Goal: Book appointment/travel/reservation

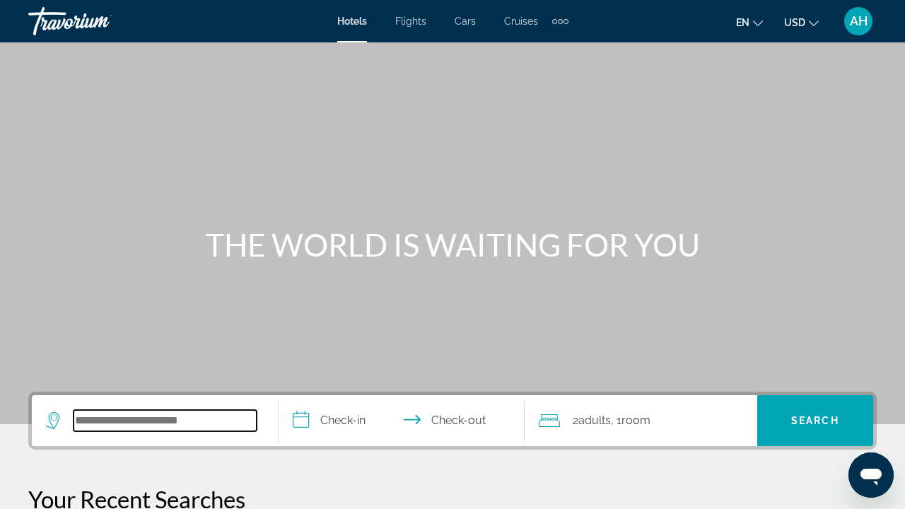
click at [111, 424] on input "Search widget" at bounding box center [165, 420] width 183 height 21
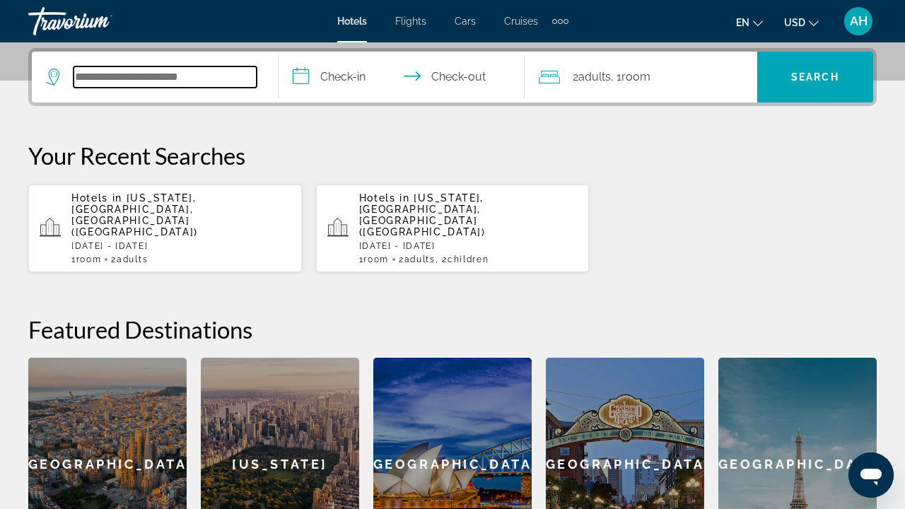
scroll to position [346, 0]
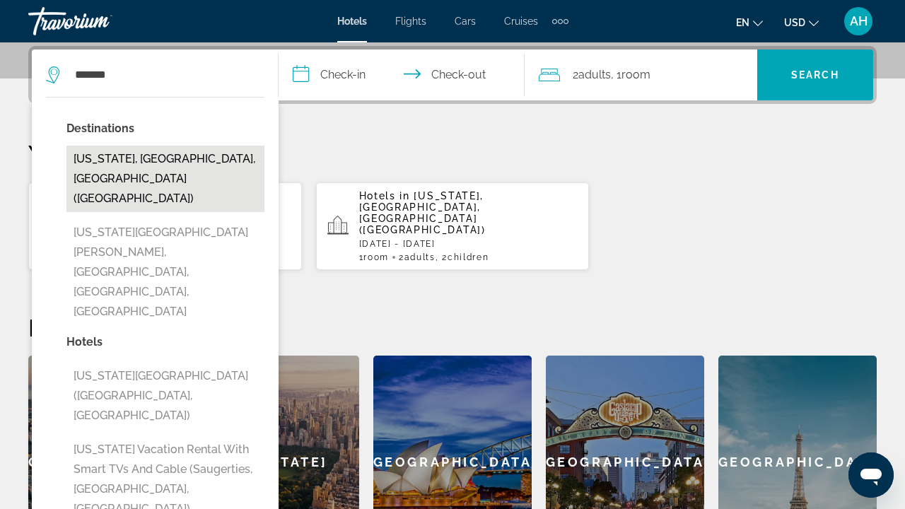
click at [166, 171] on button "[US_STATE], [GEOGRAPHIC_DATA], [GEOGRAPHIC_DATA] ([GEOGRAPHIC_DATA])" at bounding box center [165, 179] width 198 height 66
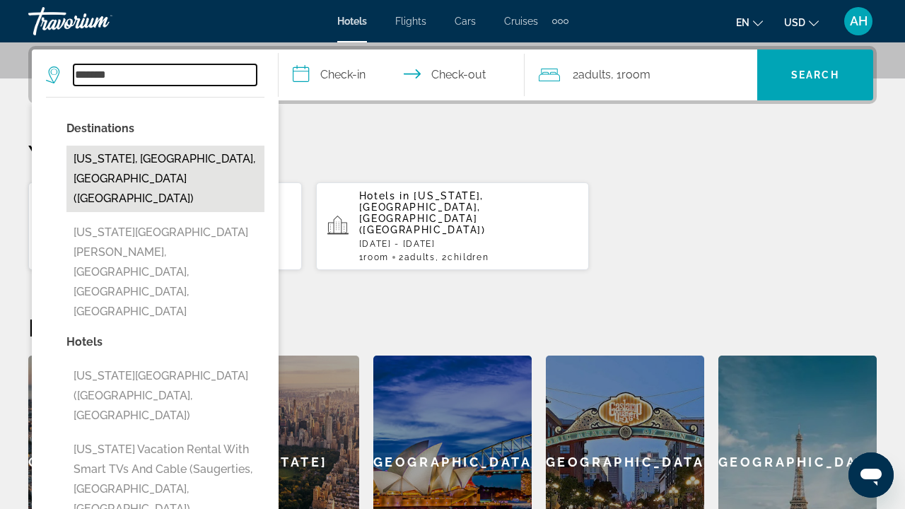
type input "**********"
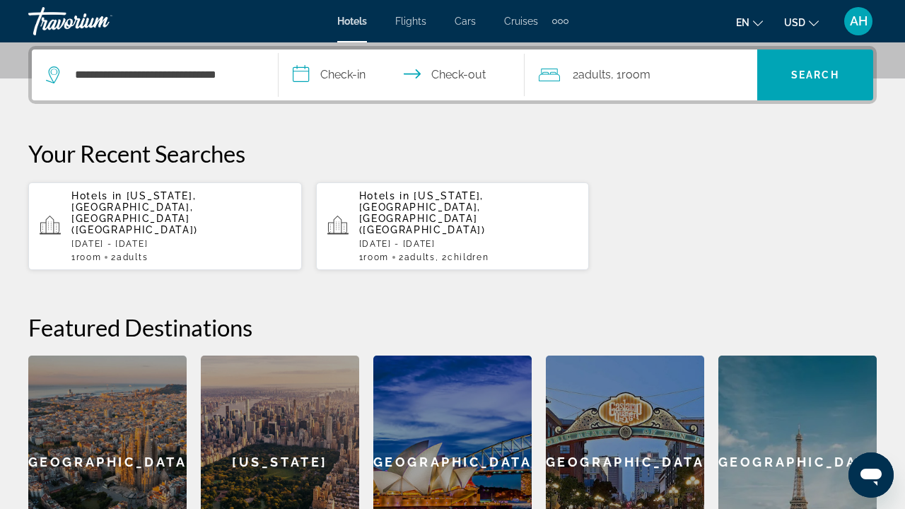
click at [305, 71] on input "**********" at bounding box center [405, 77] width 253 height 55
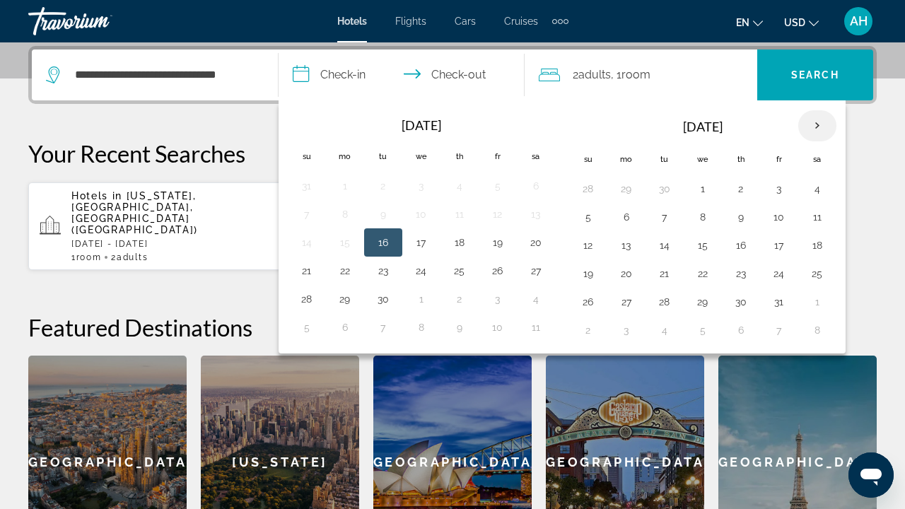
click at [813, 124] on th "Next month" at bounding box center [818, 125] width 38 height 31
click at [589, 275] on button "21" at bounding box center [588, 274] width 23 height 20
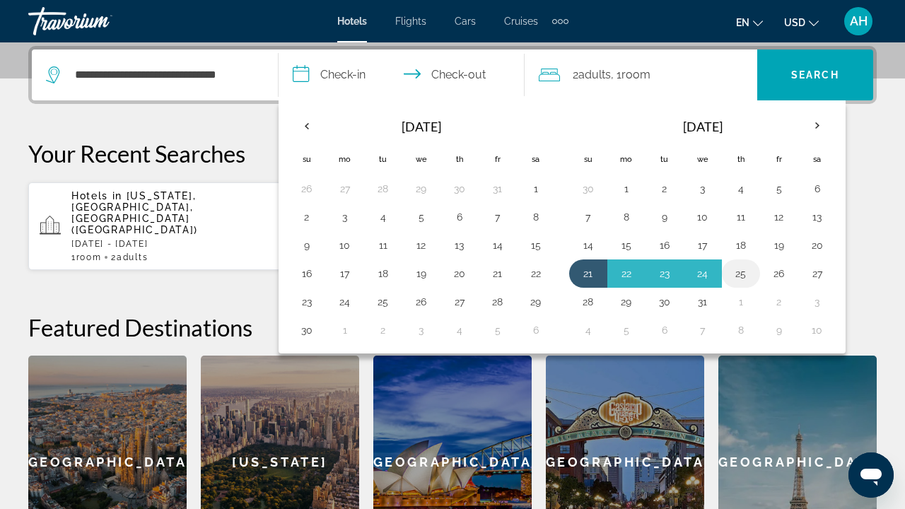
click at [741, 278] on button "25" at bounding box center [741, 274] width 23 height 20
type input "**********"
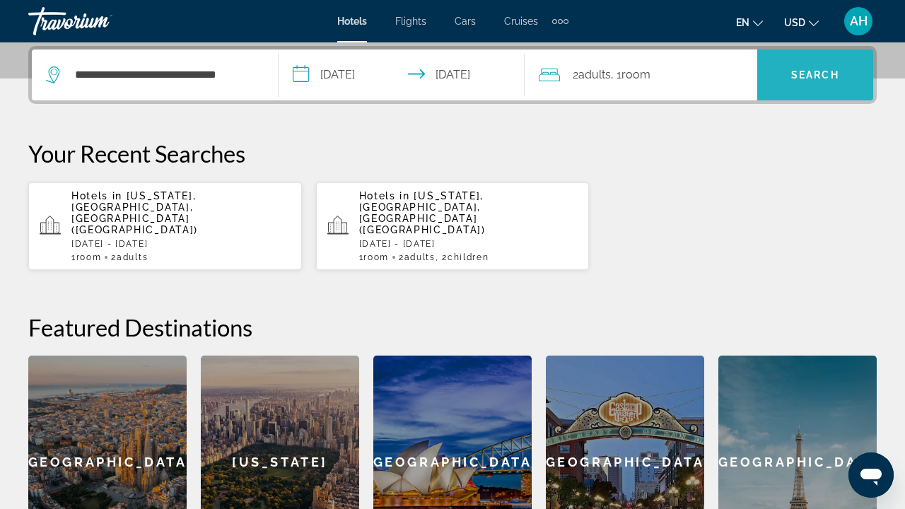
click at [825, 74] on span "Search" at bounding box center [816, 74] width 48 height 11
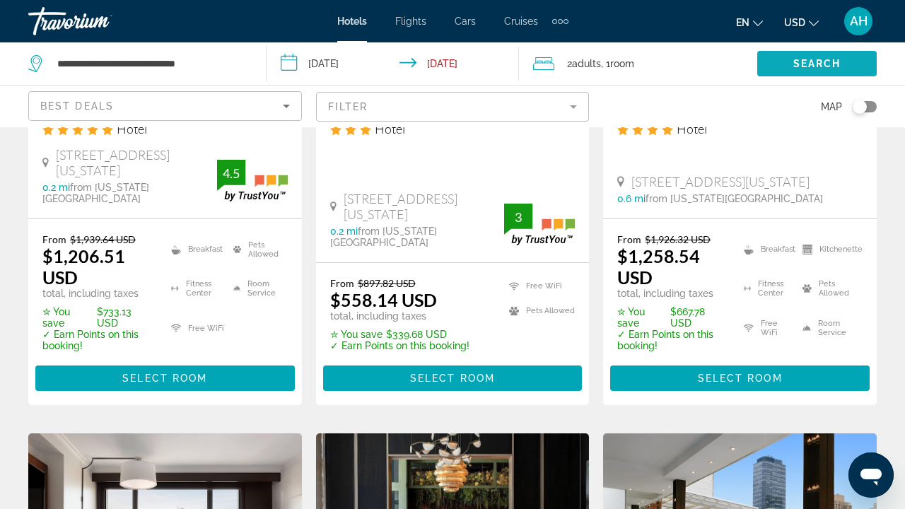
scroll to position [939, 0]
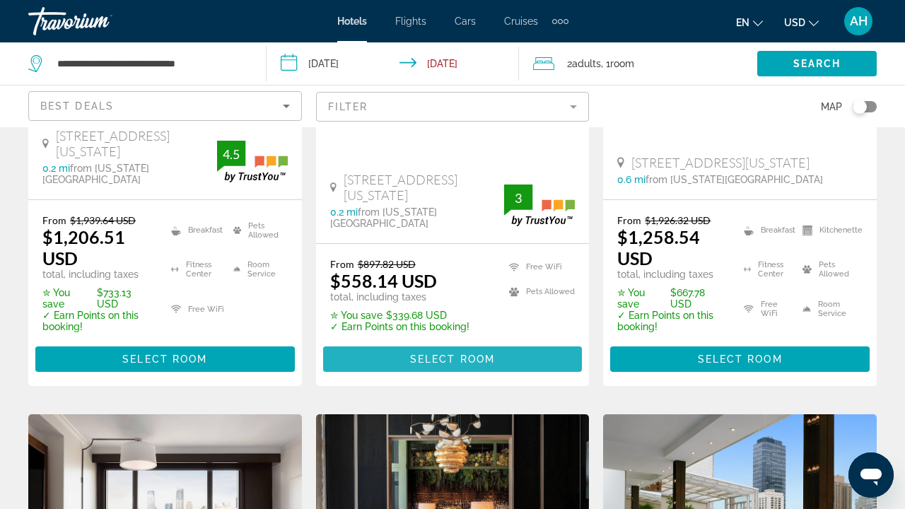
click at [437, 354] on span "Select Room" at bounding box center [452, 359] width 85 height 11
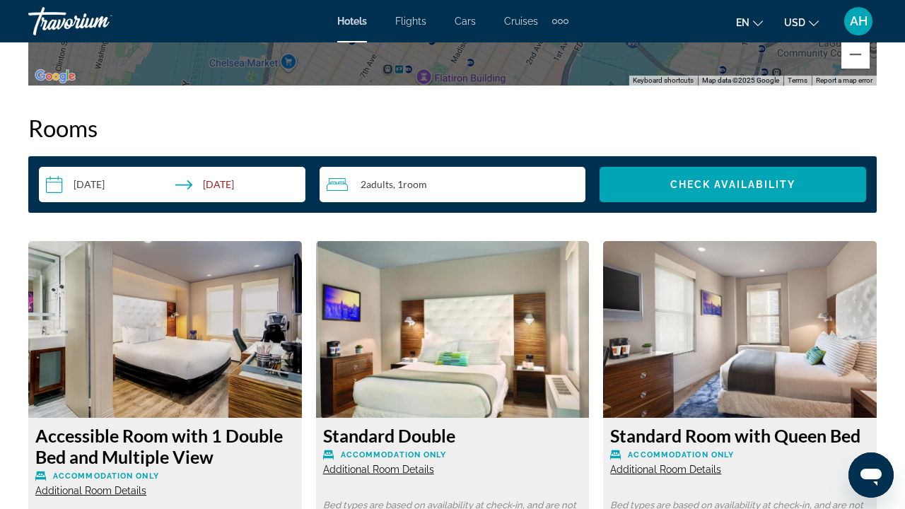
scroll to position [2010, 0]
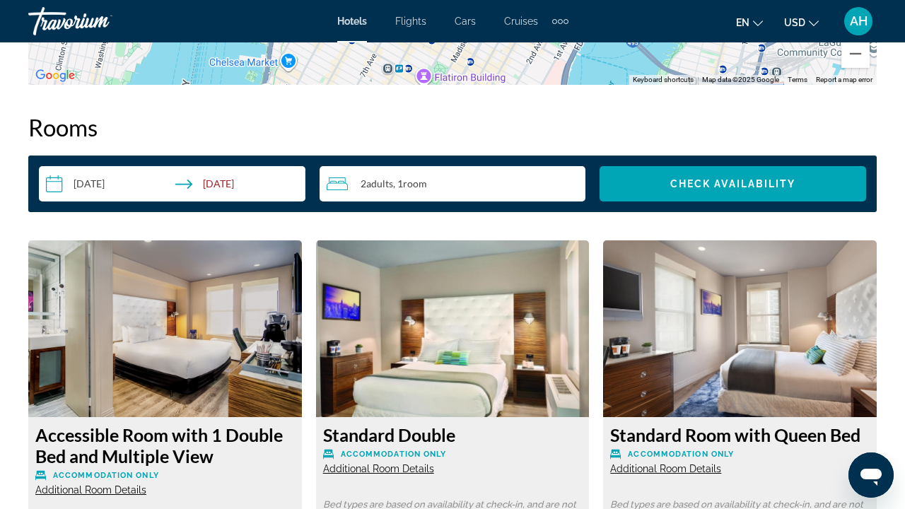
click at [869, 17] on div "AH" at bounding box center [859, 21] width 28 height 28
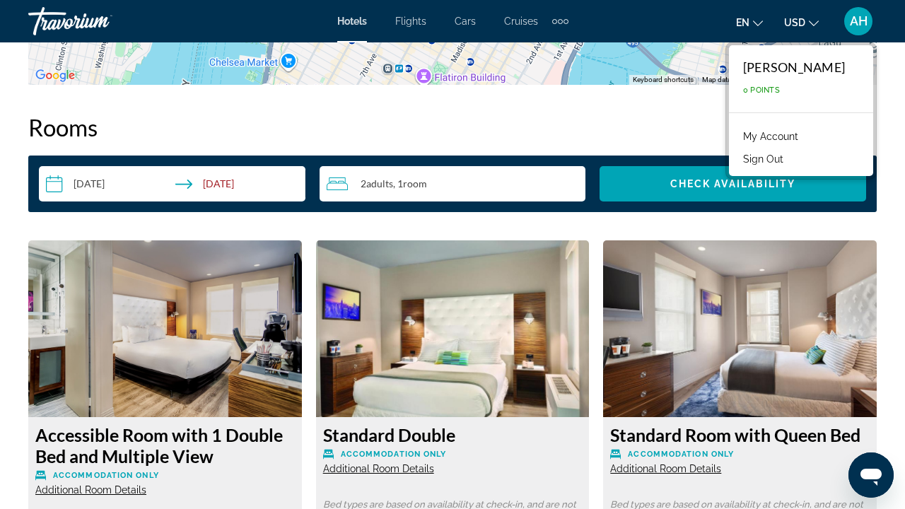
click at [792, 141] on link "My Account" at bounding box center [770, 136] width 69 height 18
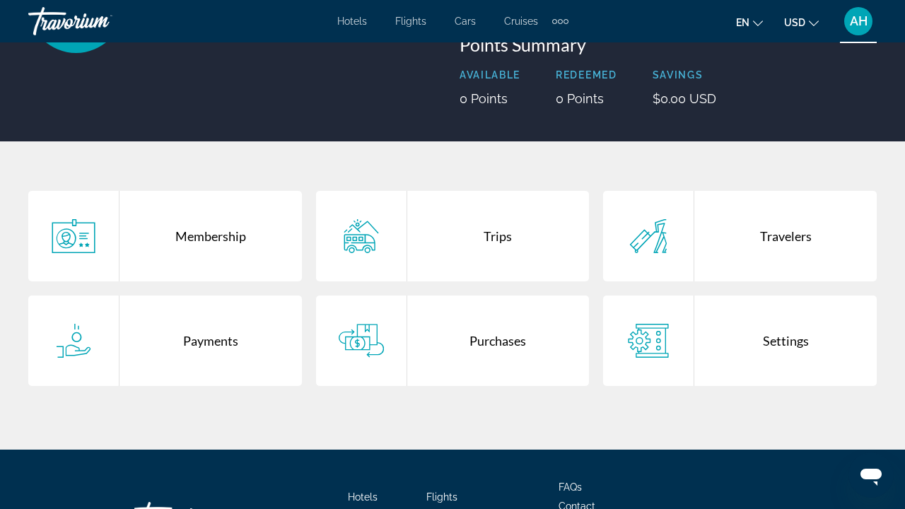
scroll to position [176, 0]
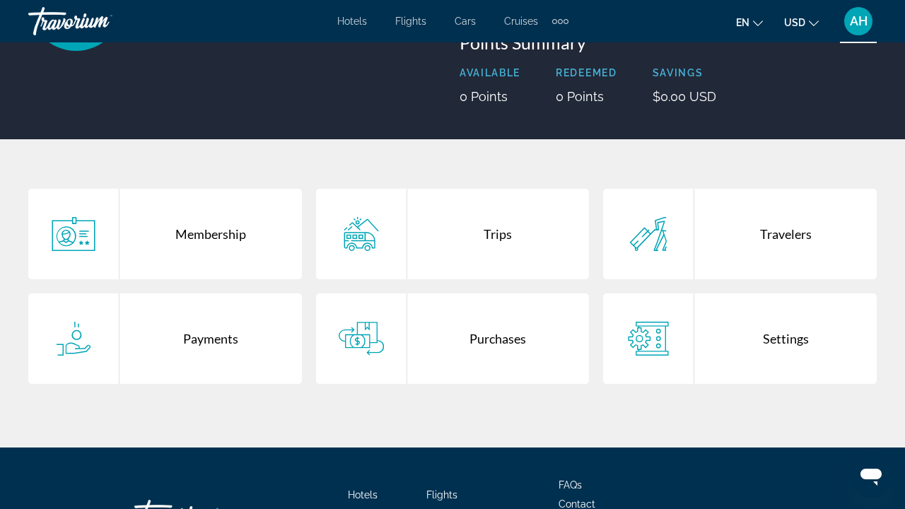
click at [482, 345] on div "Purchases" at bounding box center [498, 339] width 183 height 91
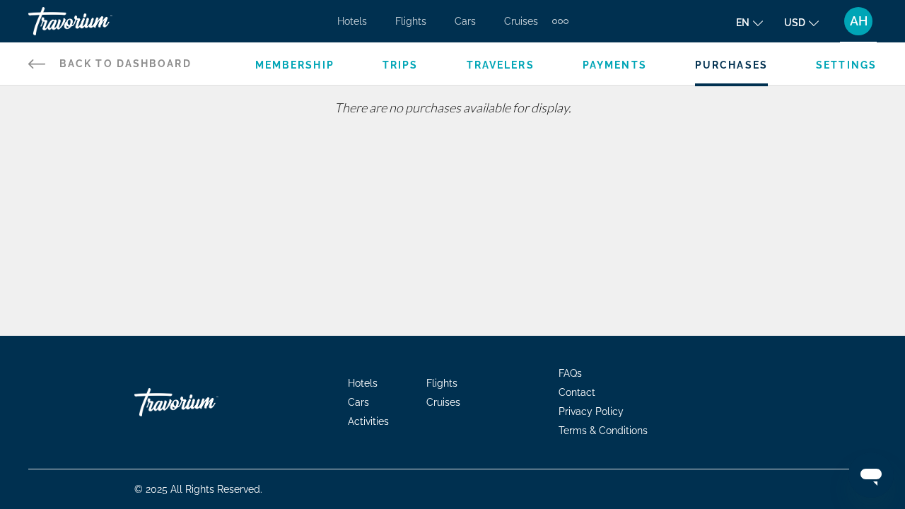
click at [305, 64] on span "Membership" at bounding box center [294, 64] width 79 height 11
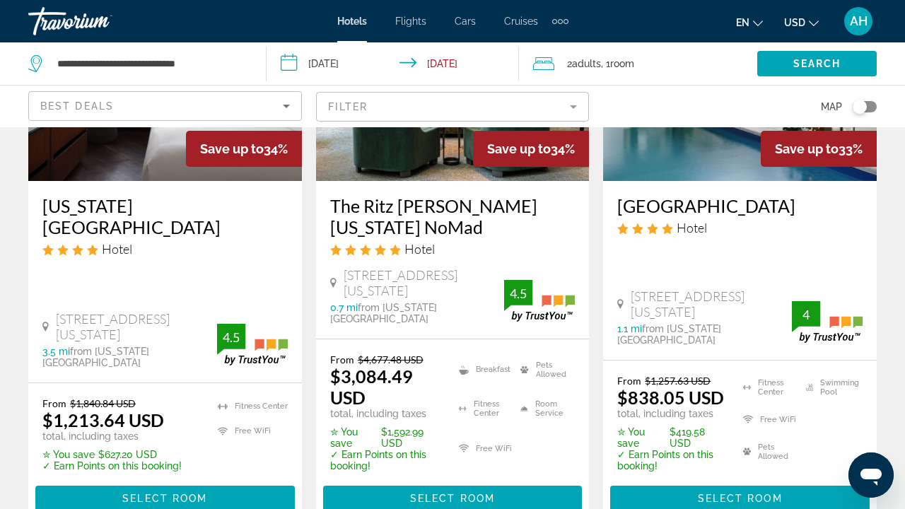
scroll to position [1404, 0]
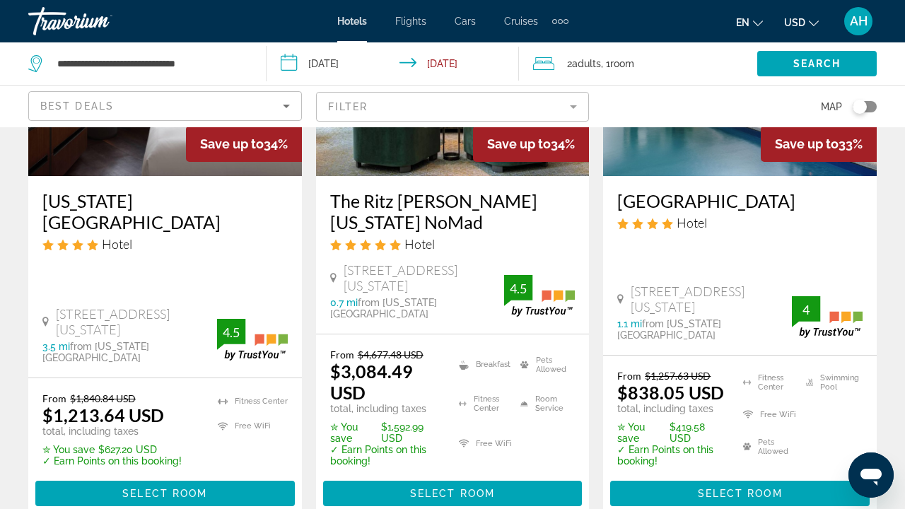
click at [174, 241] on div "[US_STATE][GEOGRAPHIC_DATA] Hotel [STREET_ADDRESS][US_STATE] 3.5 mi from [US_ST…" at bounding box center [165, 277] width 274 height 202
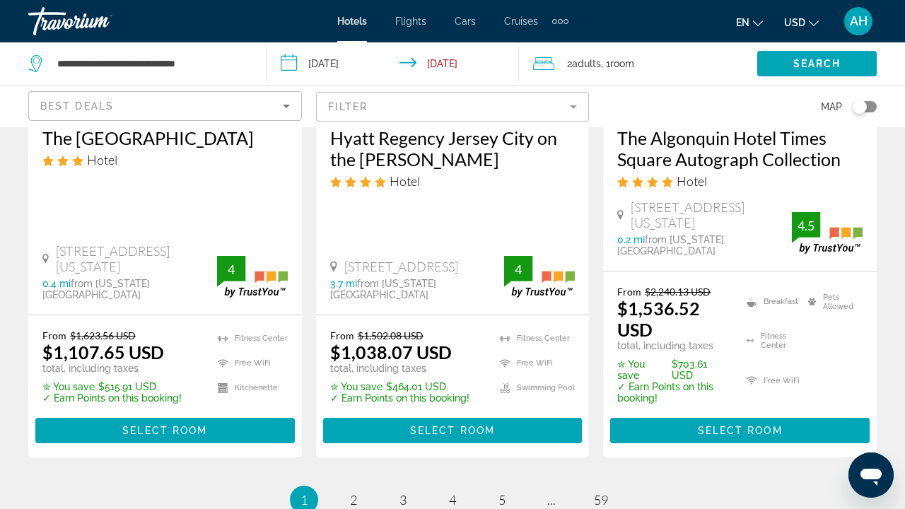
scroll to position [2065, 0]
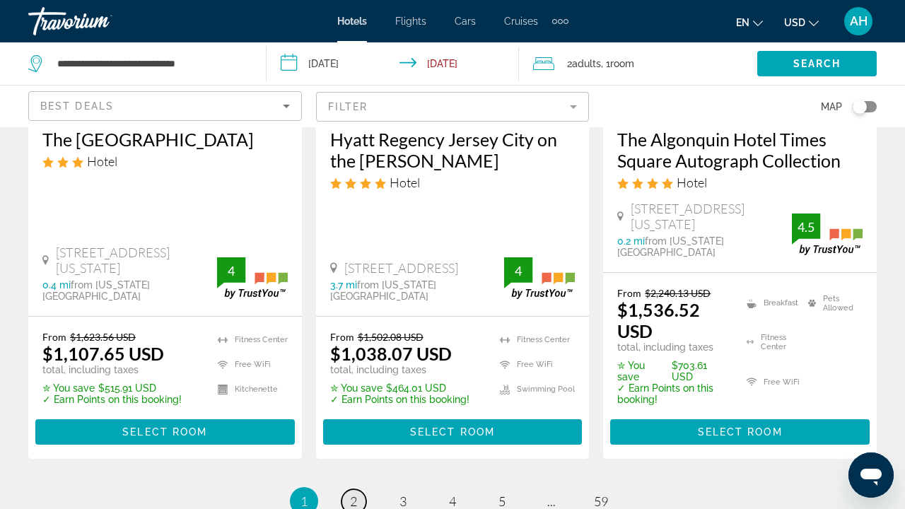
click at [357, 490] on link "page 2" at bounding box center [354, 502] width 25 height 25
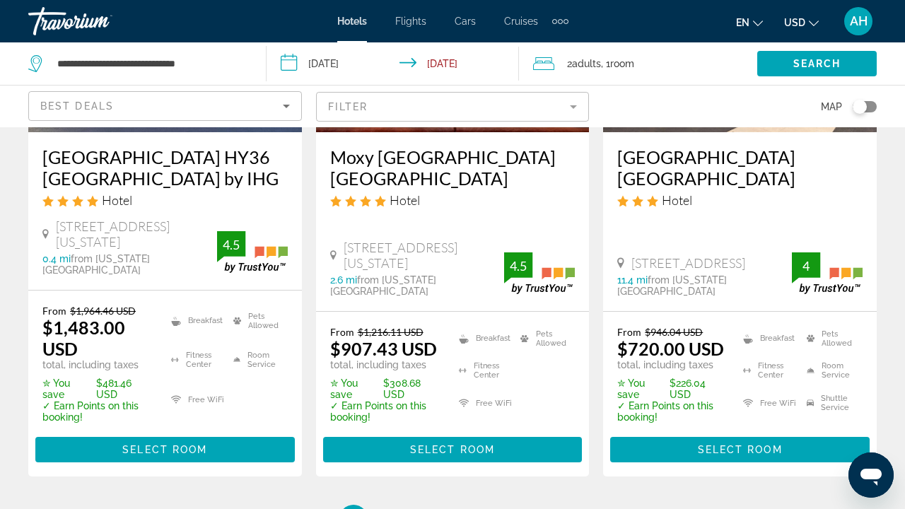
scroll to position [2078, 0]
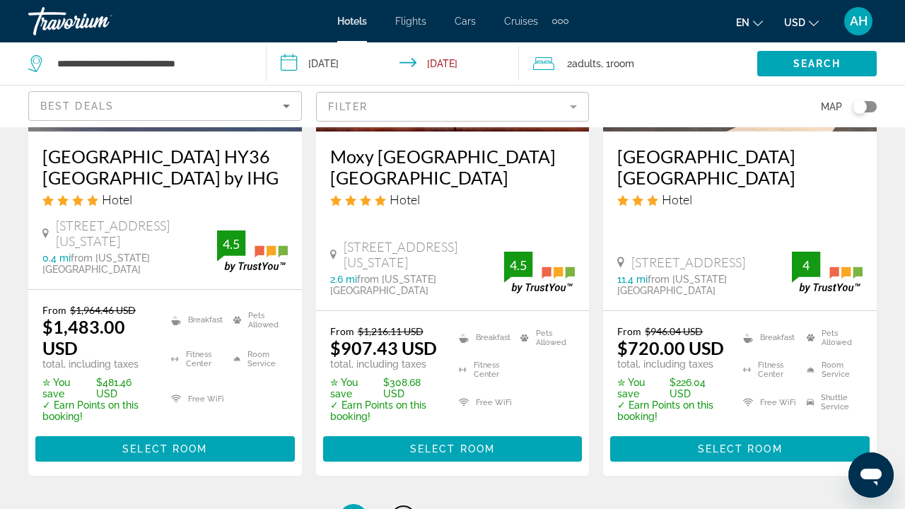
click at [402, 509] on span "3" at bounding box center [403, 519] width 7 height 16
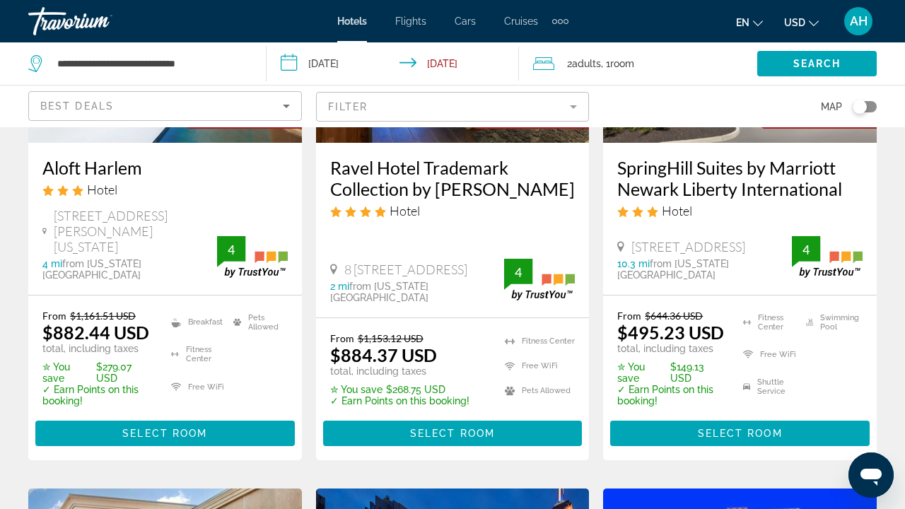
scroll to position [839, 0]
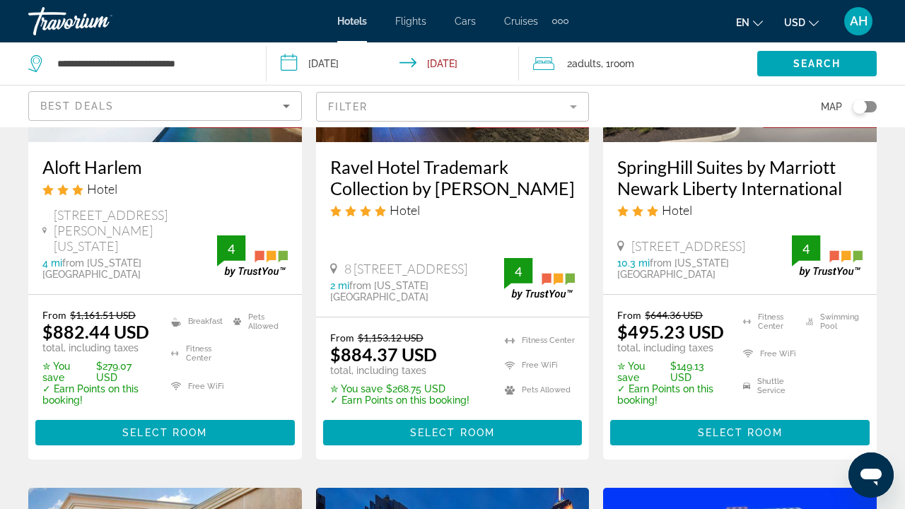
click at [575, 106] on mat-form-field "Filter" at bounding box center [453, 107] width 274 height 30
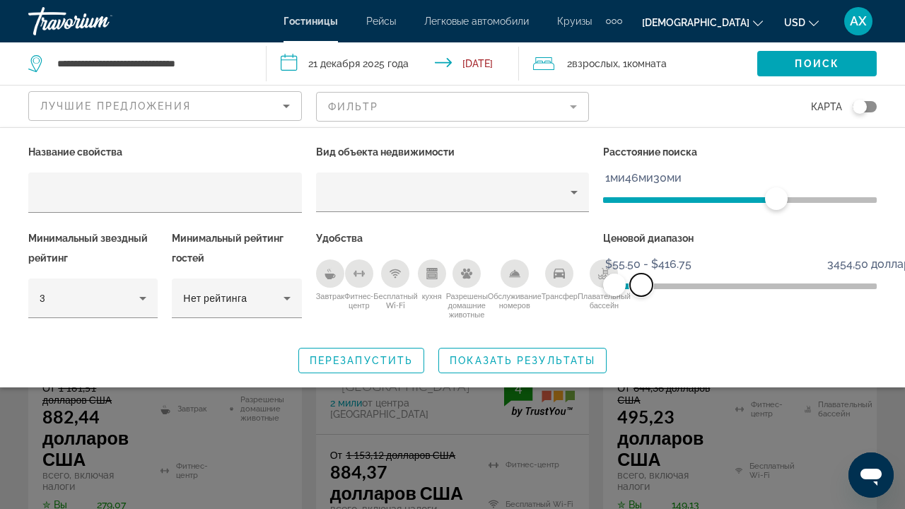
drag, startPoint x: 869, startPoint y: 278, endPoint x: 641, endPoint y: 262, distance: 229.1
click at [642, 284] on ngx-slider "55,50 долларов США 3454,50 долларов США $55.50 $416.75 $55.50 - $416.75" at bounding box center [740, 285] width 274 height 3
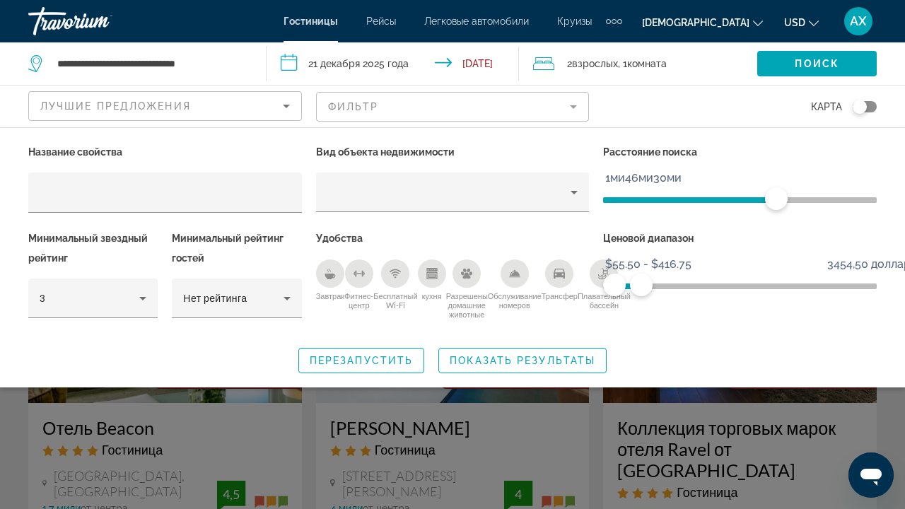
click at [565, 277] on icon "Трансфер" at bounding box center [559, 274] width 11 height 10
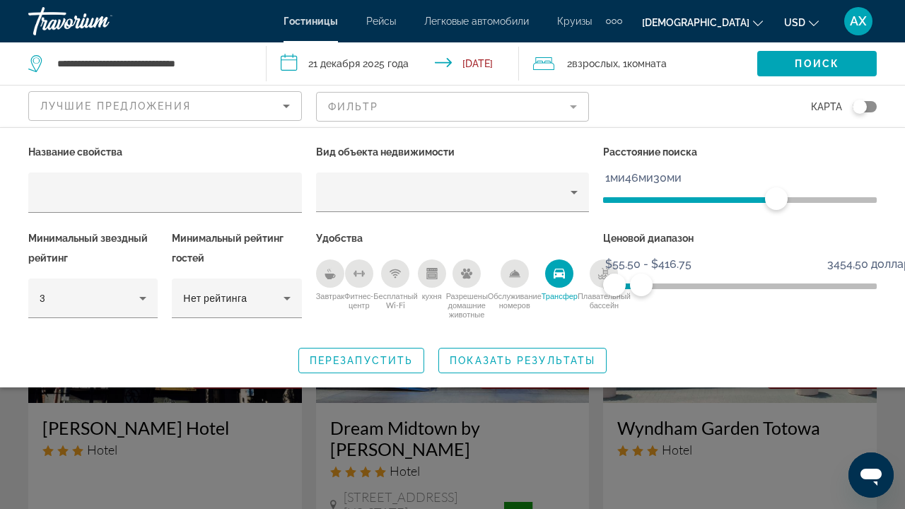
click at [324, 274] on div "Завтрак" at bounding box center [330, 274] width 28 height 28
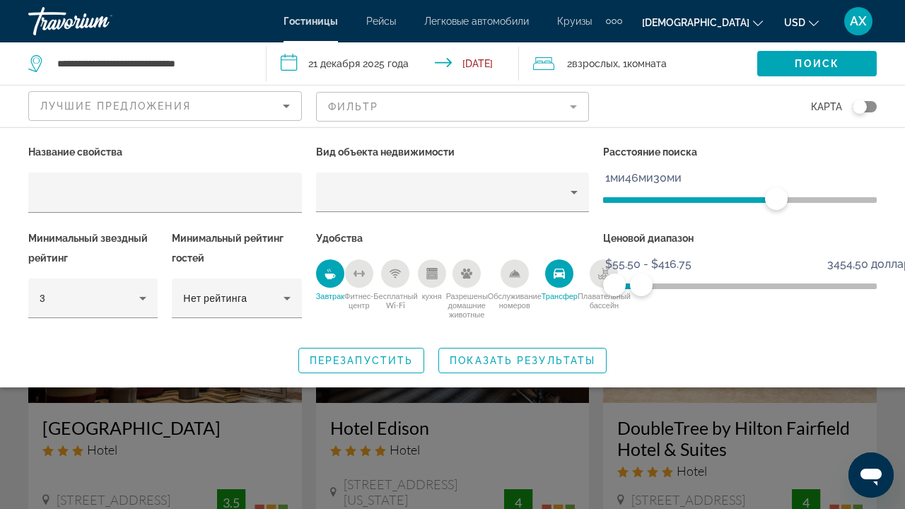
click at [438, 272] on icon "кухня" at bounding box center [432, 273] width 11 height 11
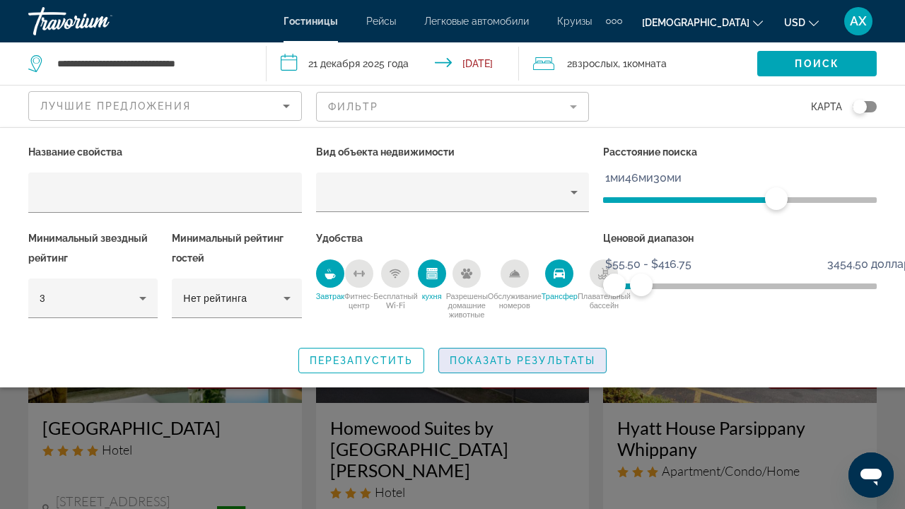
click at [485, 365] on span "ПОКАЗАТЬ РЕЗУЛЬТАТЫ" at bounding box center [523, 360] width 146 height 11
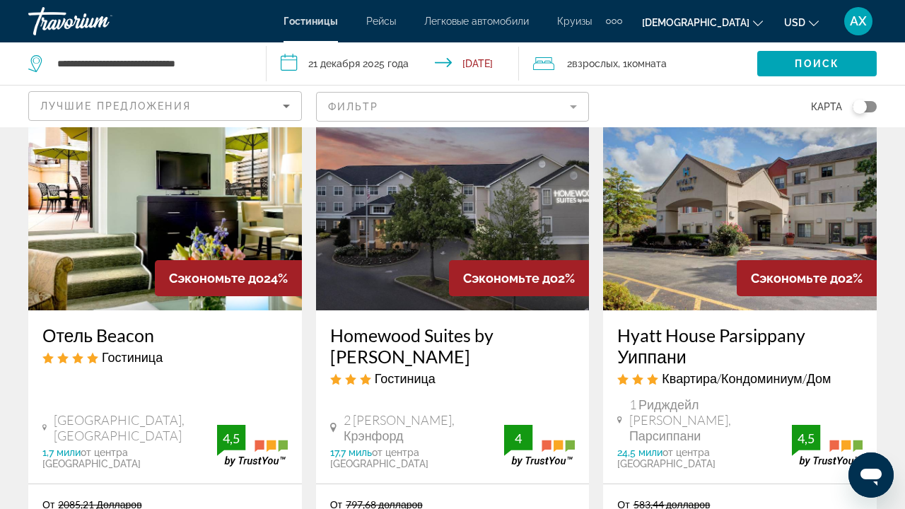
scroll to position [93, 0]
click at [763, 204] on img "Основное содержание" at bounding box center [740, 197] width 274 height 226
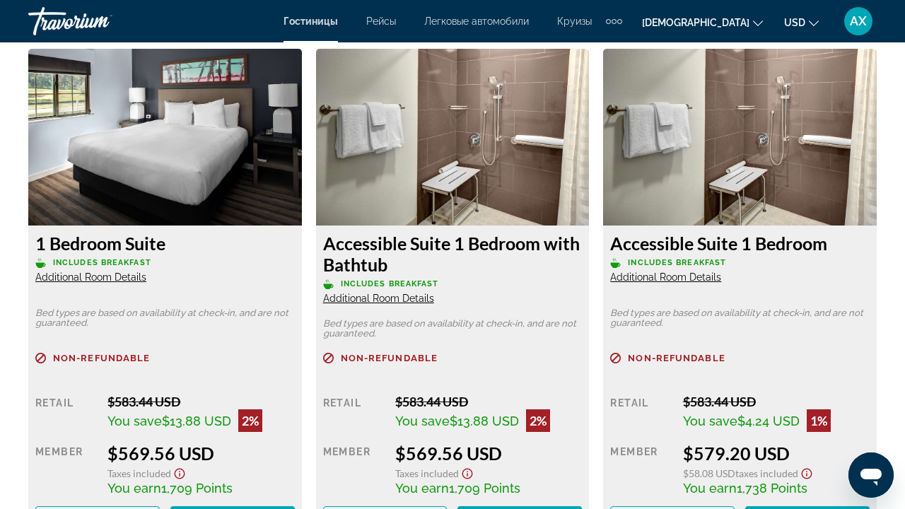
scroll to position [2216, 0]
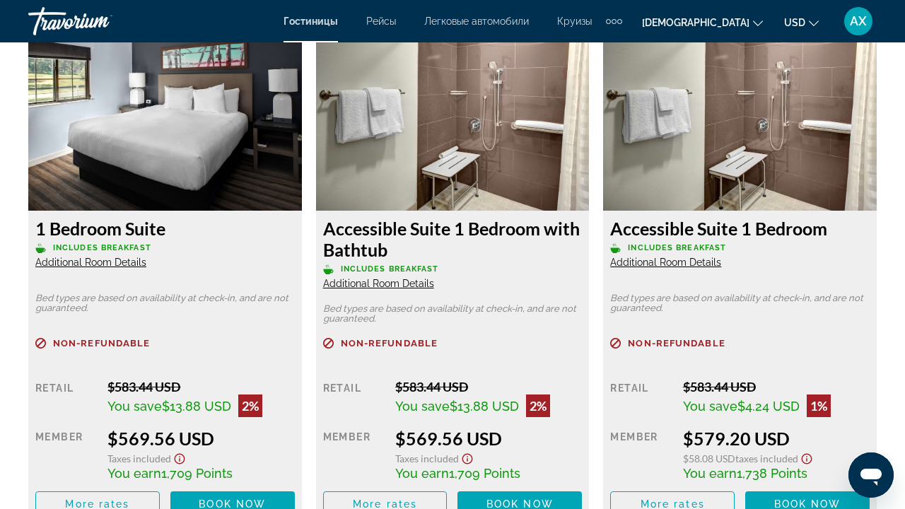
click at [204, 151] on img "Основное содержание" at bounding box center [165, 122] width 274 height 177
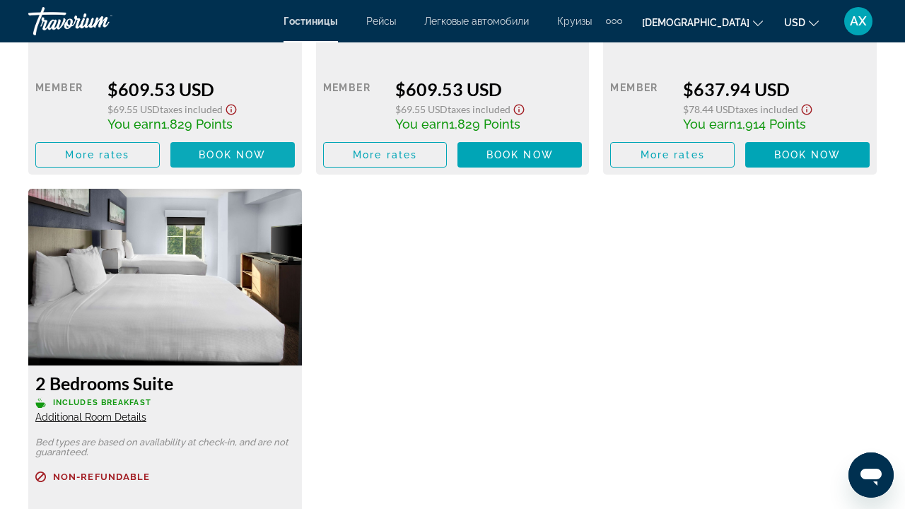
scroll to position [3069, 0]
click at [192, 205] on img "Основное содержание" at bounding box center [165, 277] width 274 height 177
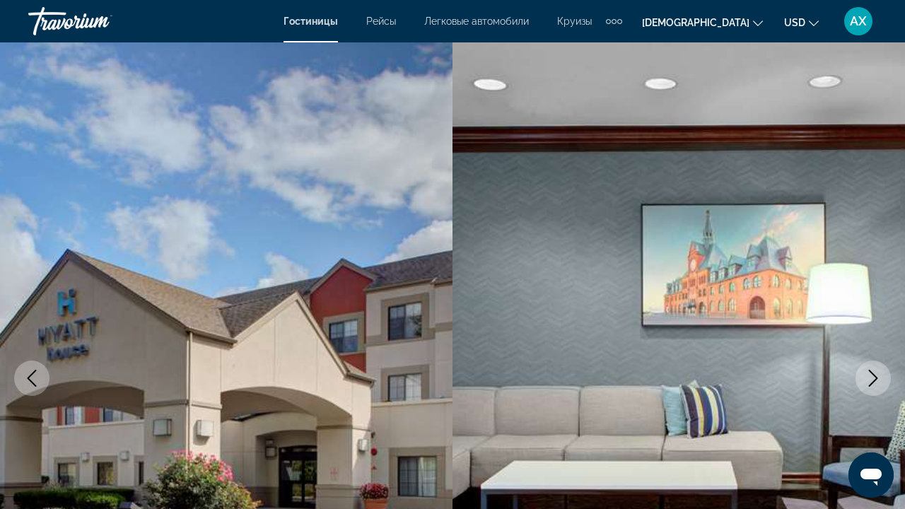
scroll to position [0, 0]
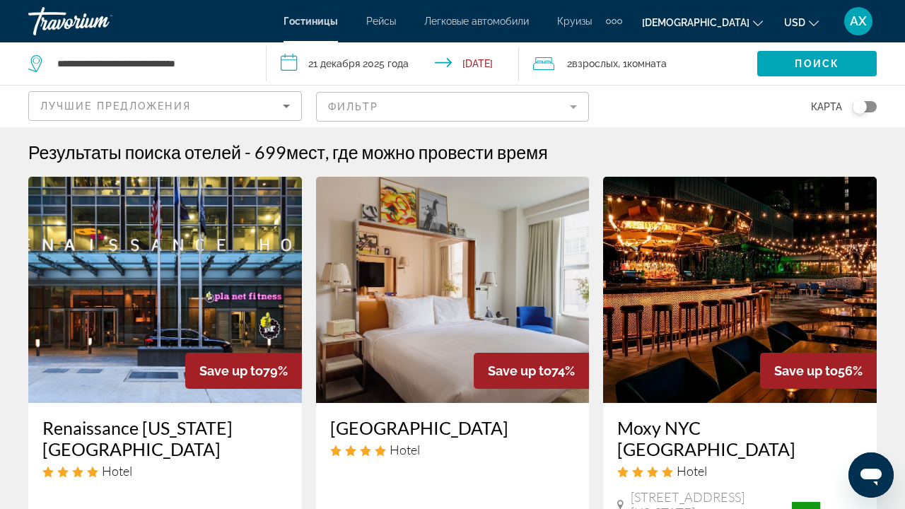
click at [574, 23] on span "Круизы" at bounding box center [574, 21] width 35 height 11
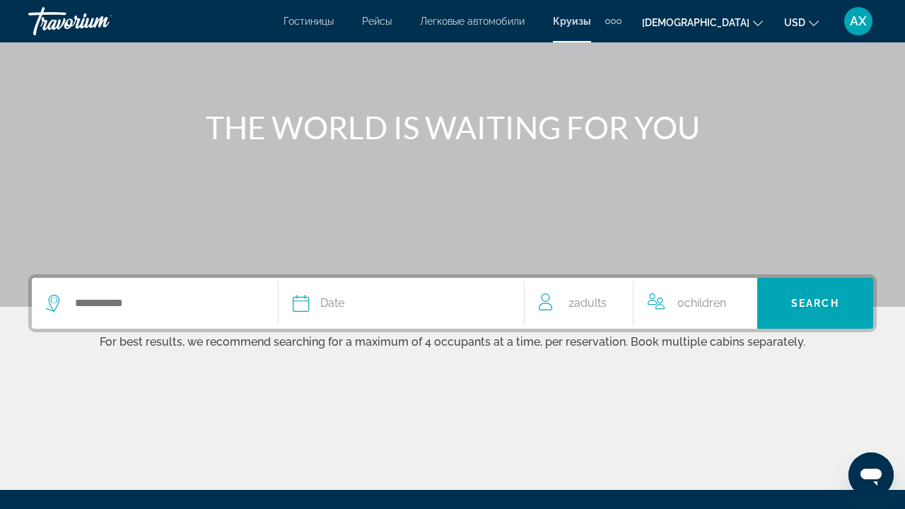
scroll to position [119, 0]
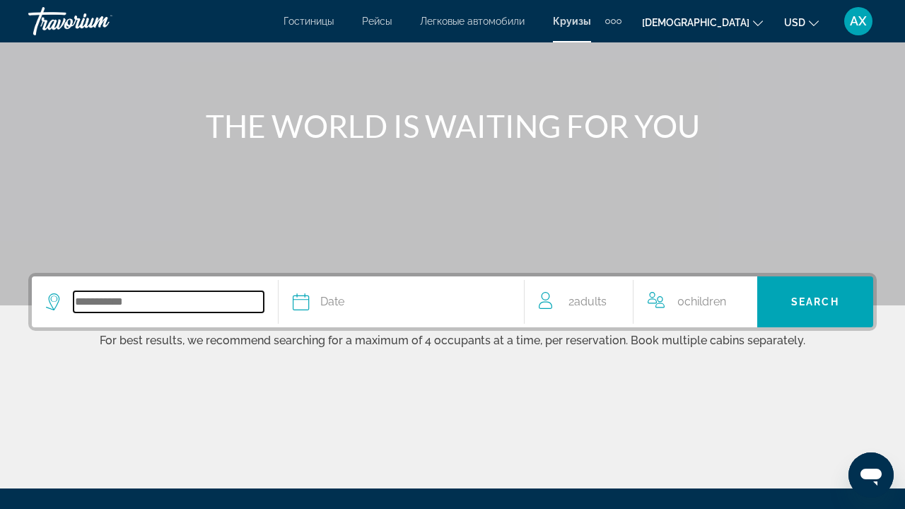
click at [178, 296] on input "Search widget" at bounding box center [169, 301] width 190 height 21
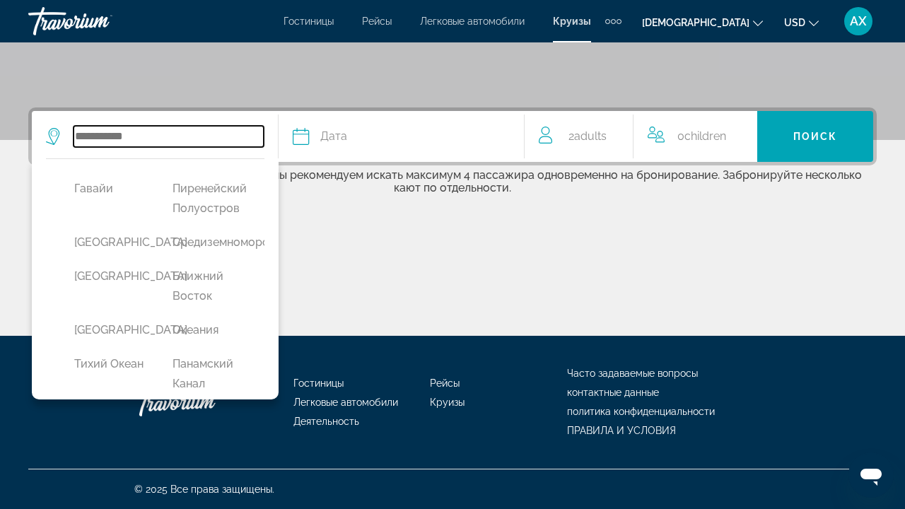
scroll to position [394, 0]
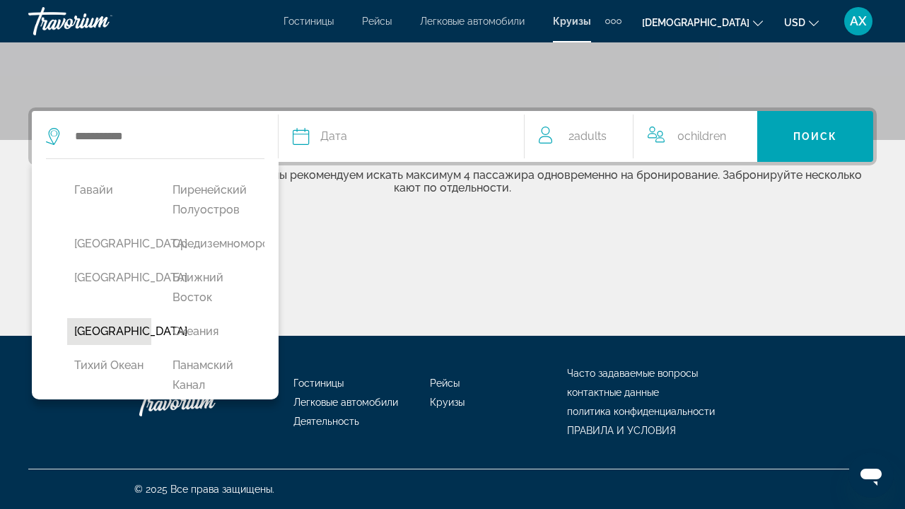
click at [81, 345] on button "[GEOGRAPHIC_DATA]" at bounding box center [109, 331] width 84 height 27
type input "**********"
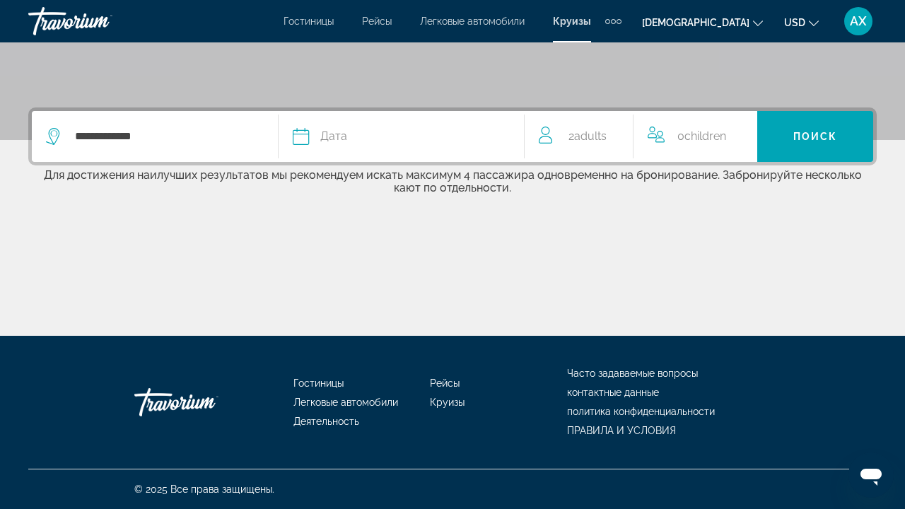
click at [303, 135] on icon "Поиск виджета" at bounding box center [301, 136] width 17 height 17
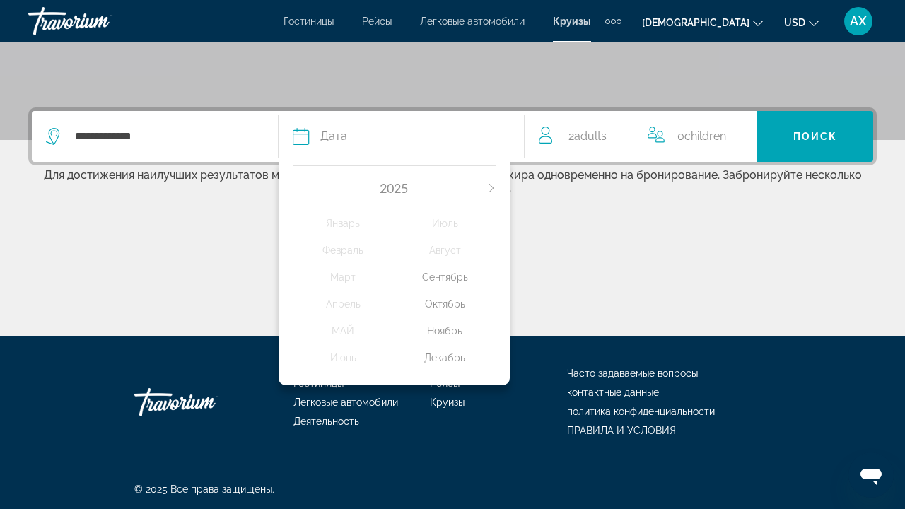
click at [445, 371] on div "Декабрь" at bounding box center [445, 357] width 102 height 25
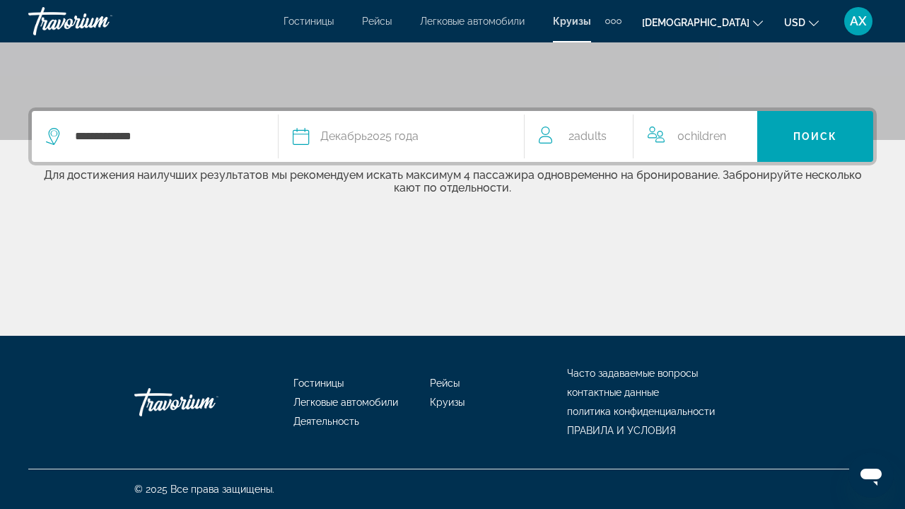
click at [581, 136] on span "Adults" at bounding box center [590, 135] width 33 height 13
click at [623, 125] on icon "Приращение взрослых" at bounding box center [624, 133] width 13 height 17
click at [768, 145] on div "0 Child дети" at bounding box center [712, 136] width 134 height 51
click at [719, 140] on span "0 Child дети" at bounding box center [712, 136] width 33 height 25
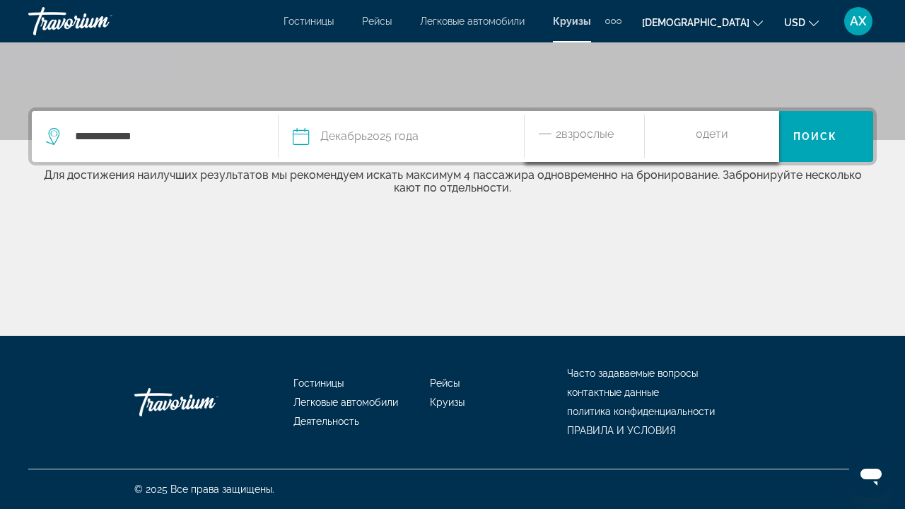
click at [548, 132] on icon "Уменьшающиеся взрослые" at bounding box center [545, 133] width 13 height 17
click at [763, 129] on icon "Приращение детей" at bounding box center [759, 133] width 13 height 17
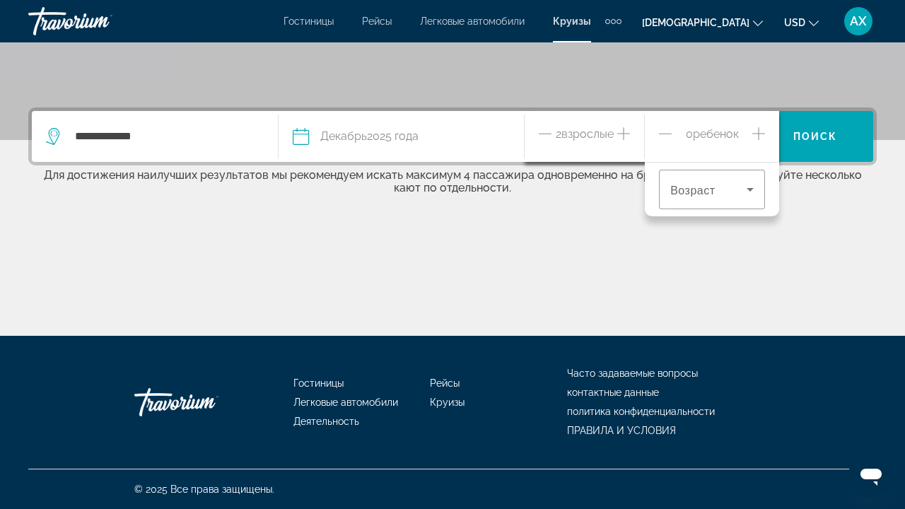
click at [760, 132] on icon "Приращение детей" at bounding box center [759, 133] width 13 height 17
click at [707, 190] on span "Возраст" at bounding box center [693, 190] width 45 height 13
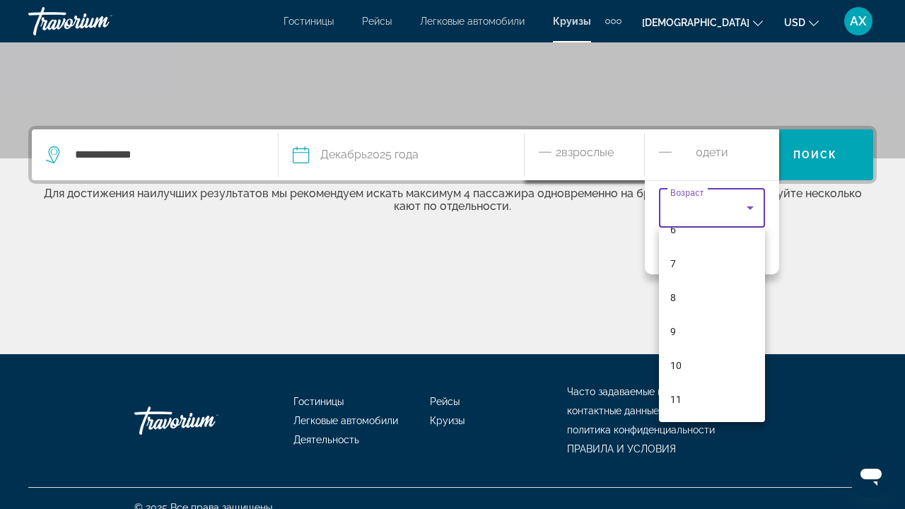
scroll to position [224, 0]
click at [708, 328] on mat-option "9" at bounding box center [712, 332] width 106 height 34
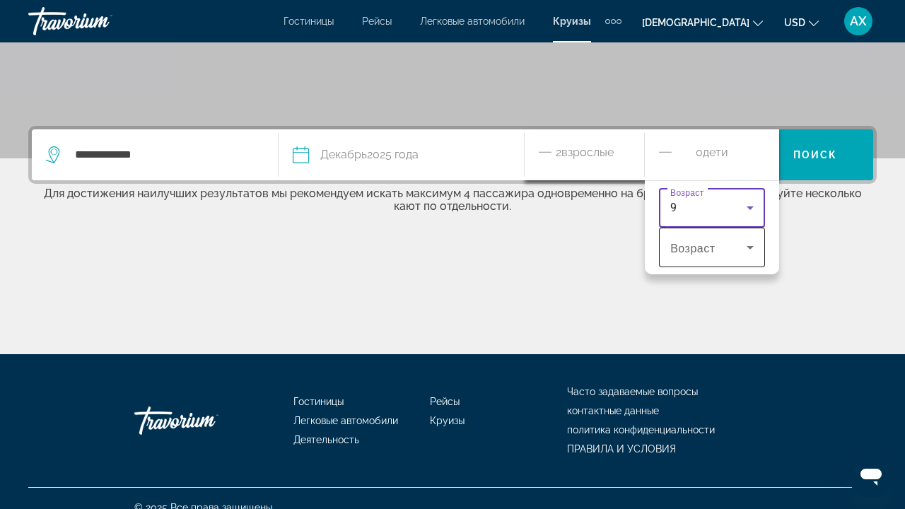
click at [724, 245] on span "Travelers: 2 adults, 2 children" at bounding box center [709, 247] width 76 height 17
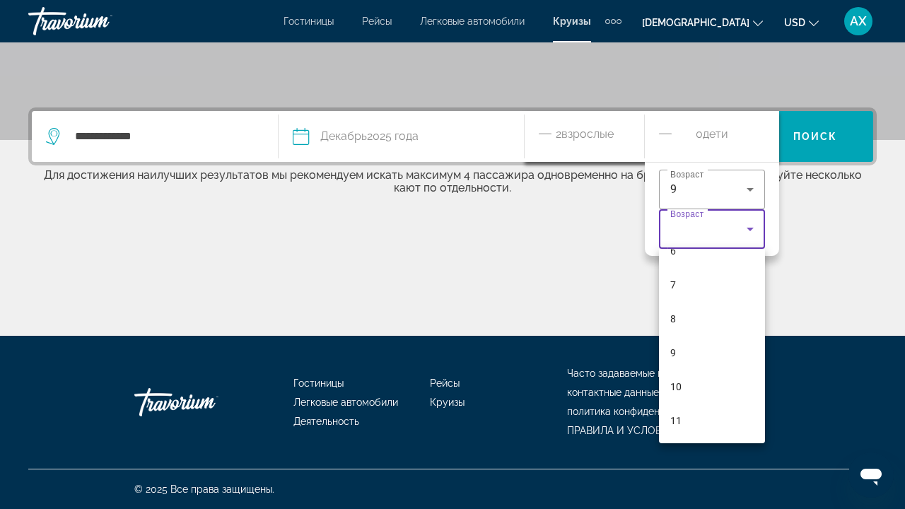
scroll to position [284, 0]
click at [671, 427] on span "11" at bounding box center [676, 420] width 11 height 17
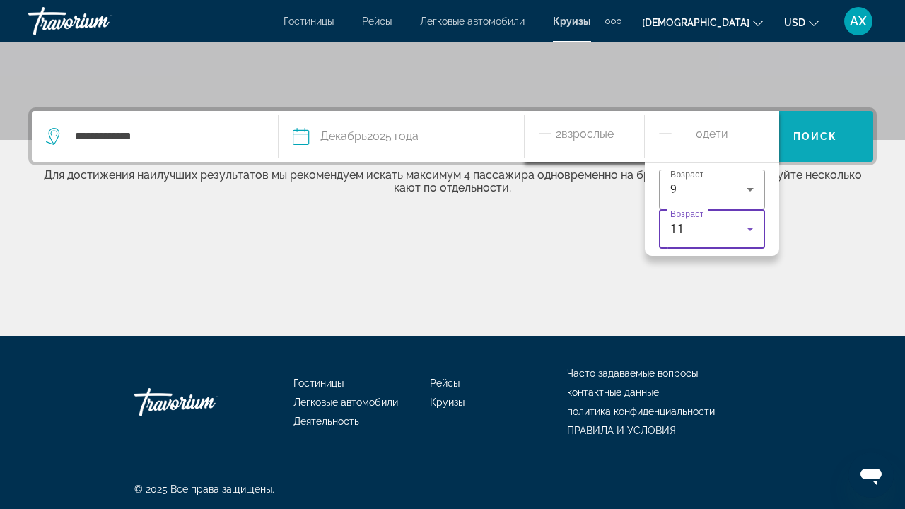
click at [819, 133] on span "ПОИСК" at bounding box center [816, 136] width 45 height 11
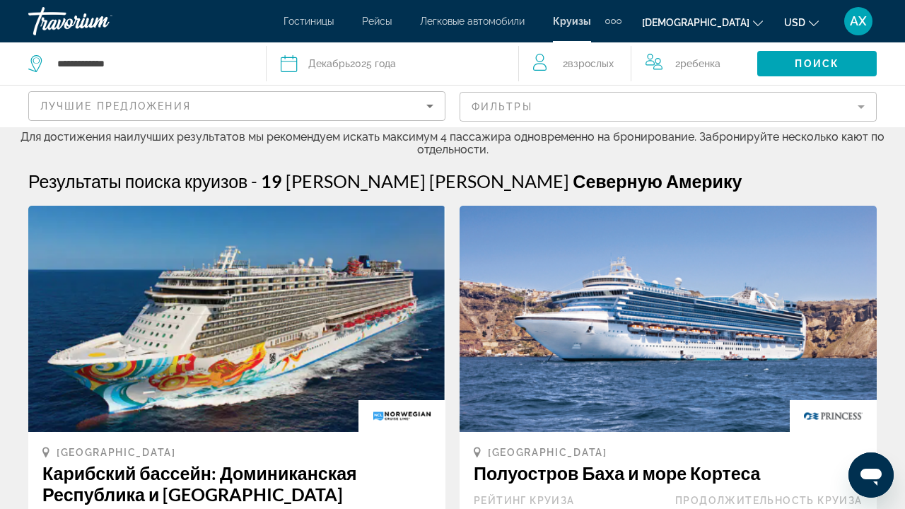
click at [612, 16] on div "Гостиницы Рейсы Легковые автомобили Круизы Activities Hotels Flights Cars Cruis…" at bounding box center [452, 21] width 905 height 37
click at [611, 21] on div "Дополнительные элементы навигации" at bounding box center [613, 21] width 5 height 5
click at [594, 40] on link "Деятельность" at bounding box center [578, 47] width 80 height 25
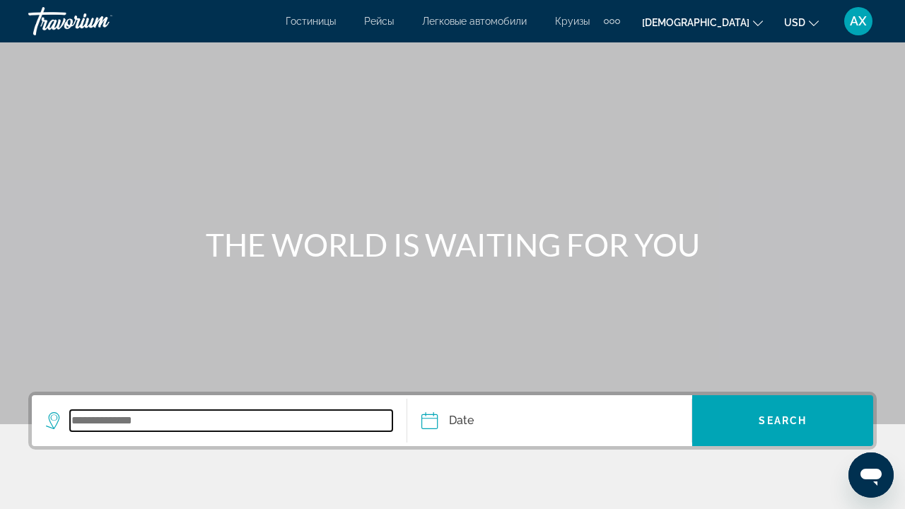
click at [168, 430] on input "Search widget" at bounding box center [231, 420] width 323 height 21
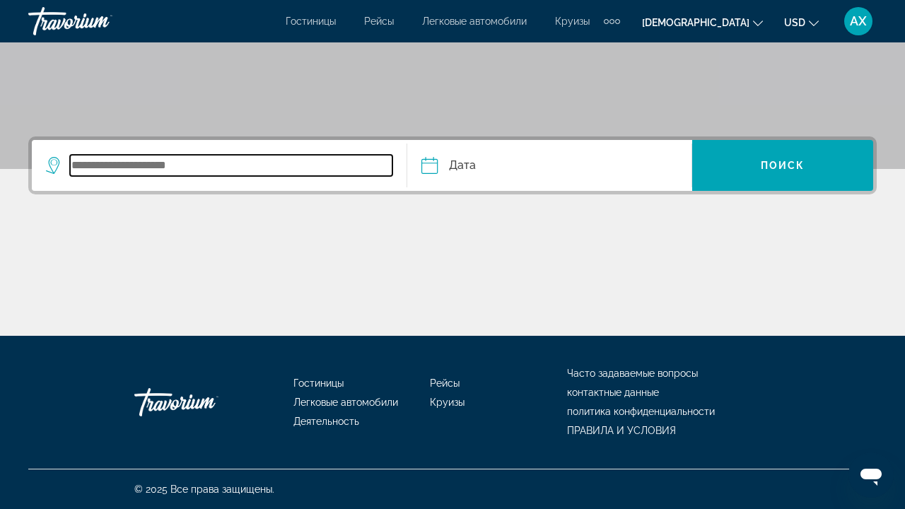
click at [292, 174] on input "Поиск виджета" at bounding box center [231, 165] width 323 height 21
type input "*"
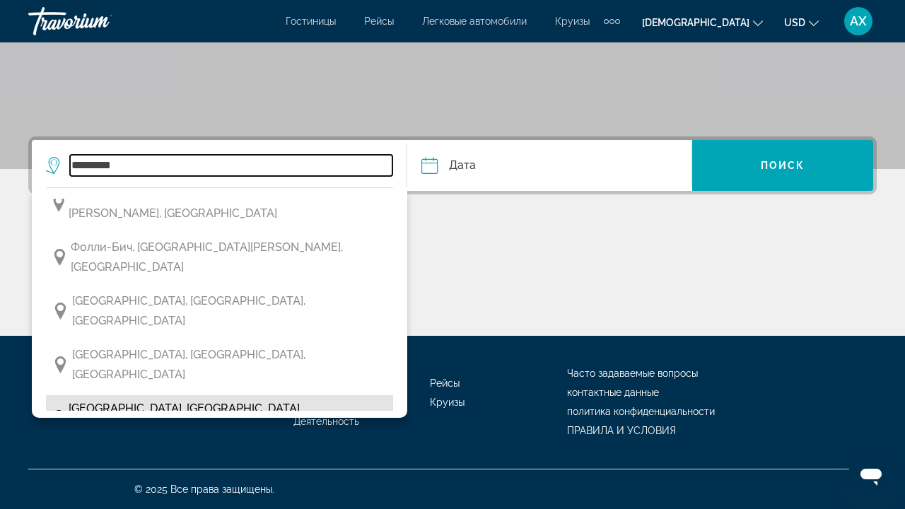
scroll to position [0, 0]
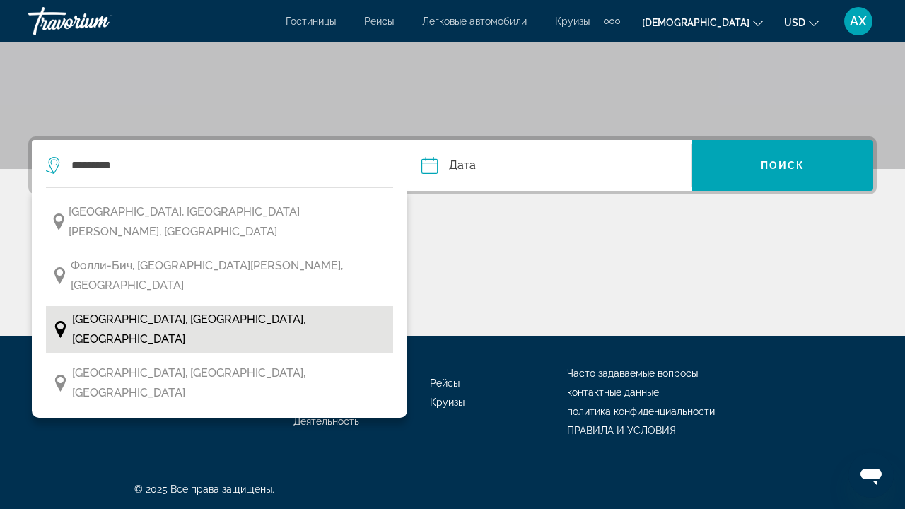
click at [255, 310] on span "[GEOGRAPHIC_DATA], [GEOGRAPHIC_DATA], [GEOGRAPHIC_DATA]" at bounding box center [229, 330] width 315 height 40
type input "**********"
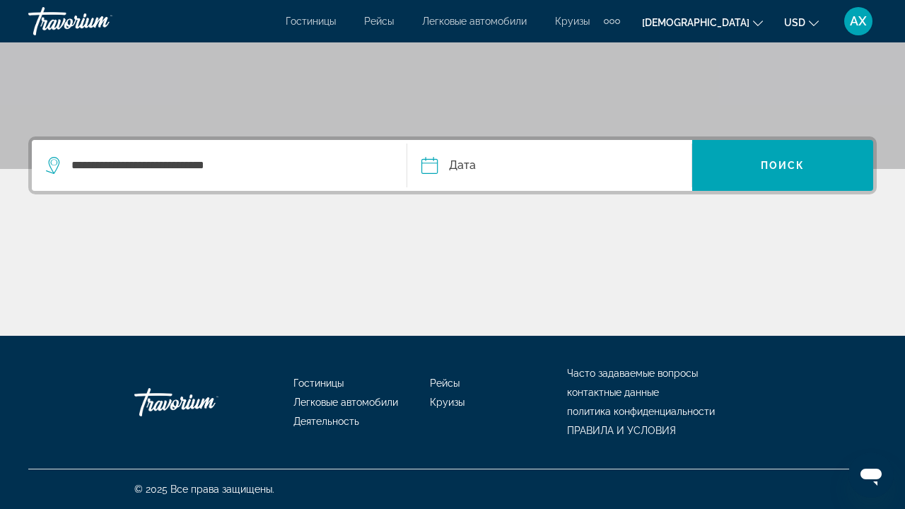
click at [429, 162] on input "Дата" at bounding box center [488, 167] width 141 height 55
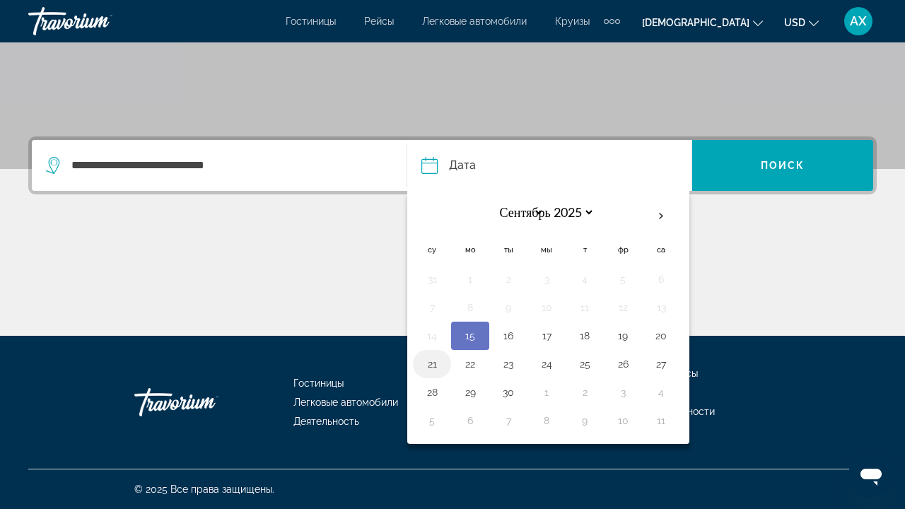
click at [430, 371] on button "21" at bounding box center [432, 364] width 23 height 20
type input "**********"
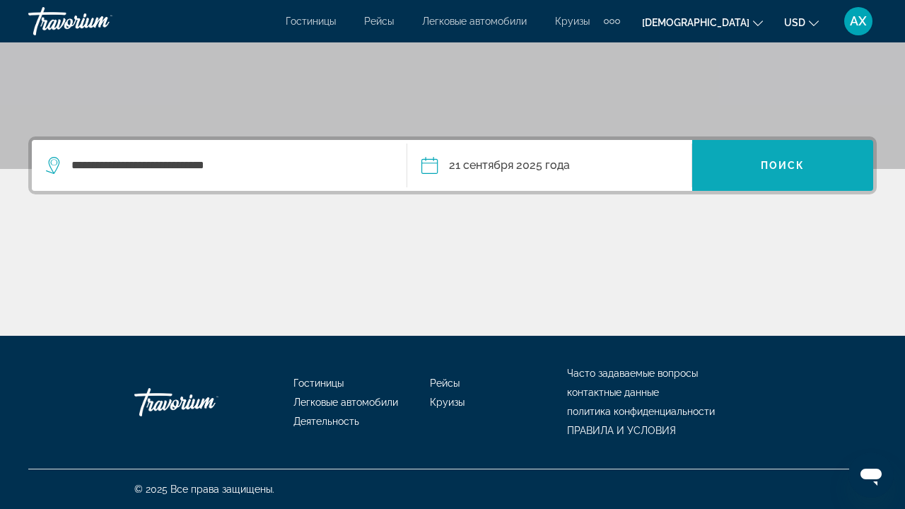
click at [729, 174] on span "Поиск виджета" at bounding box center [783, 166] width 181 height 34
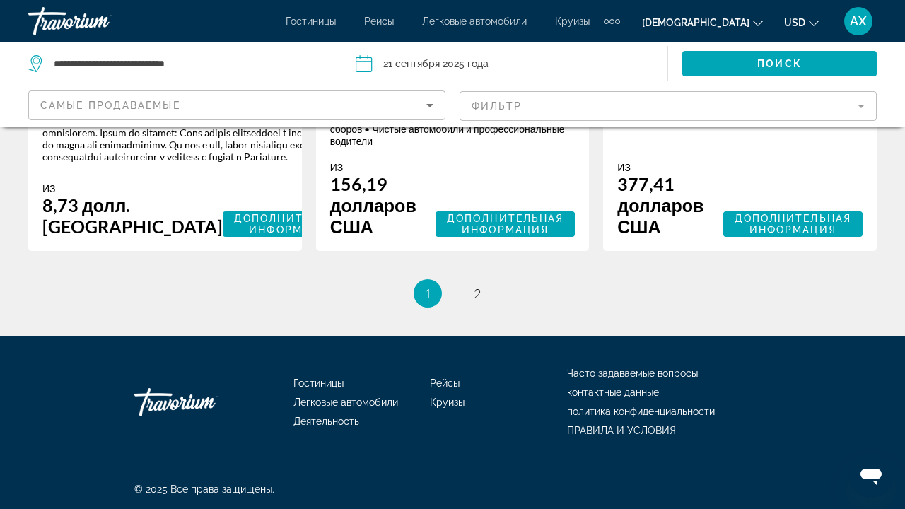
scroll to position [2980, 0]
click at [474, 287] on span "2" at bounding box center [477, 294] width 7 height 16
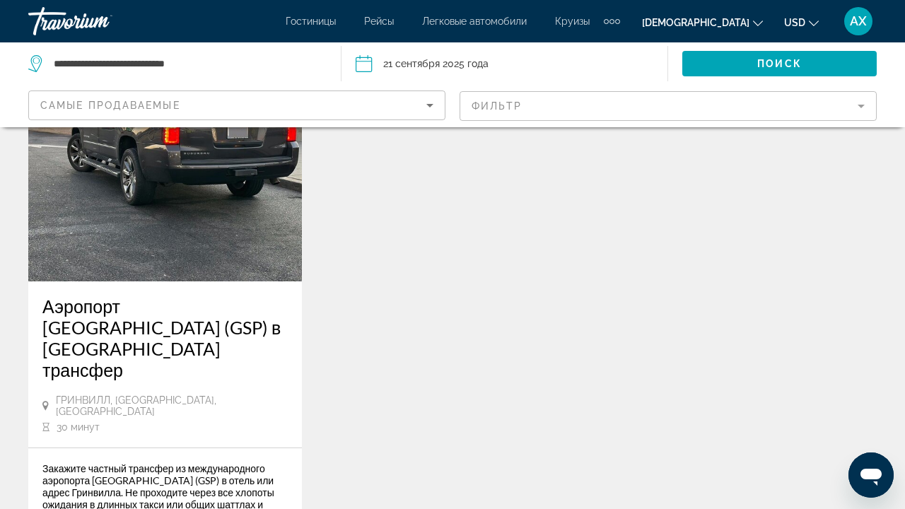
scroll to position [132, 0]
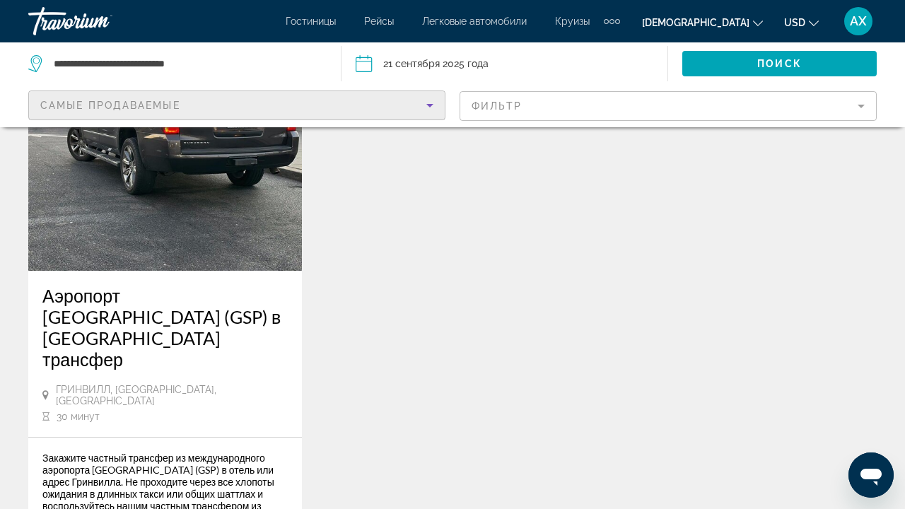
click at [427, 98] on icon "СОРТИРОВКА ПО" at bounding box center [430, 105] width 17 height 17
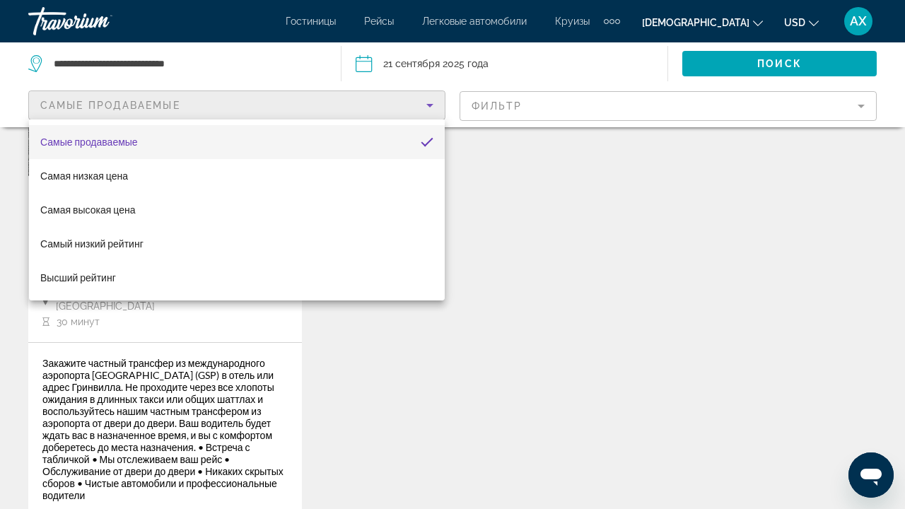
scroll to position [229, 0]
click at [362, 62] on div at bounding box center [452, 254] width 905 height 509
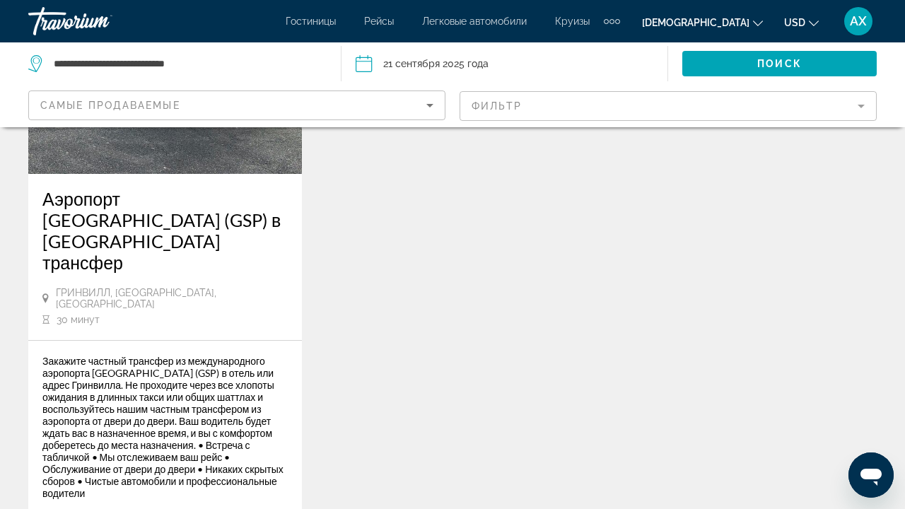
click at [362, 62] on input "Дата: 21 сентября 2025 года" at bounding box center [433, 65] width 162 height 47
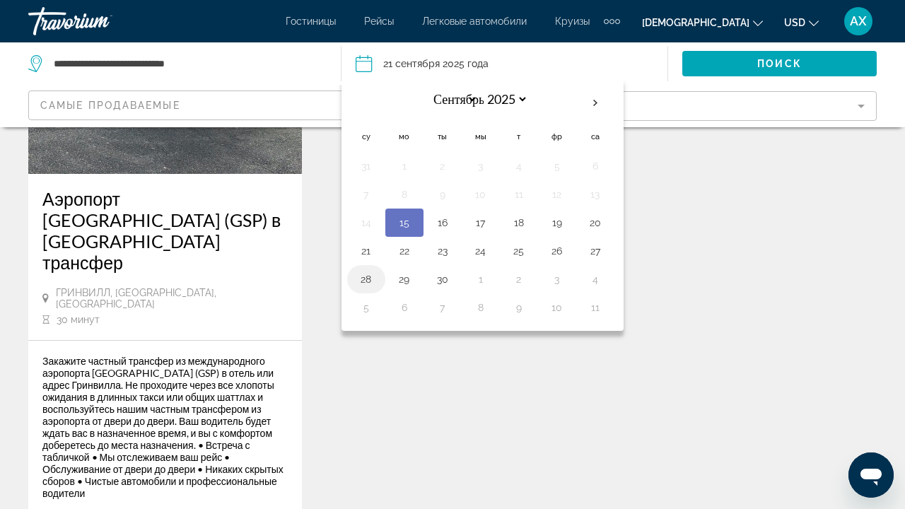
click at [376, 277] on button "28" at bounding box center [366, 280] width 23 height 20
type input "**********"
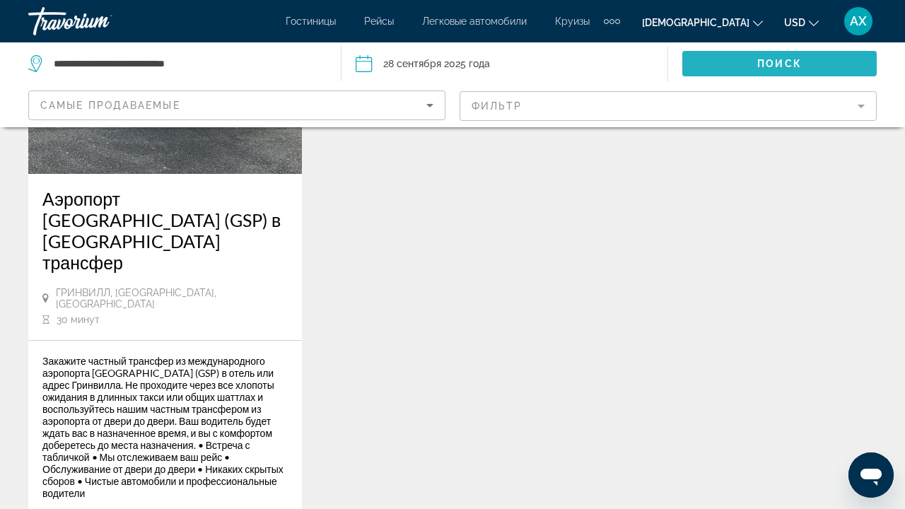
click at [835, 73] on span "Поиск виджета" at bounding box center [780, 64] width 195 height 34
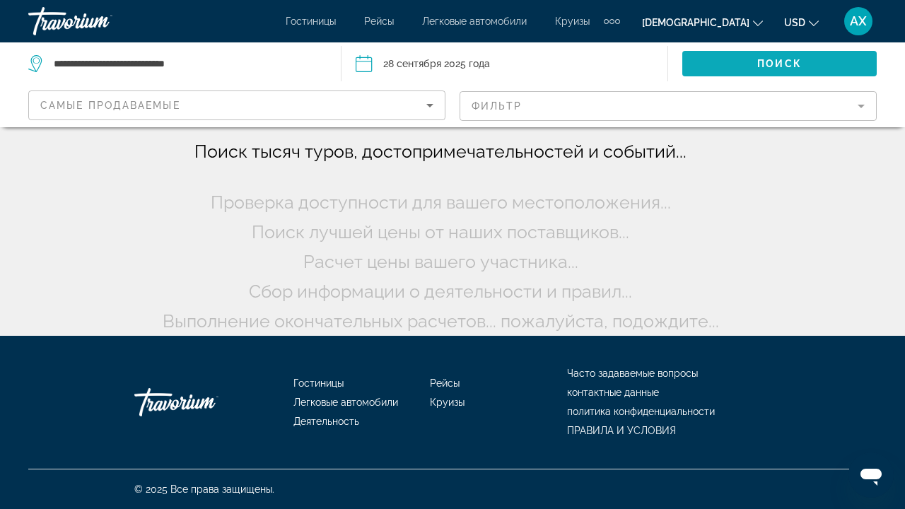
scroll to position [0, 0]
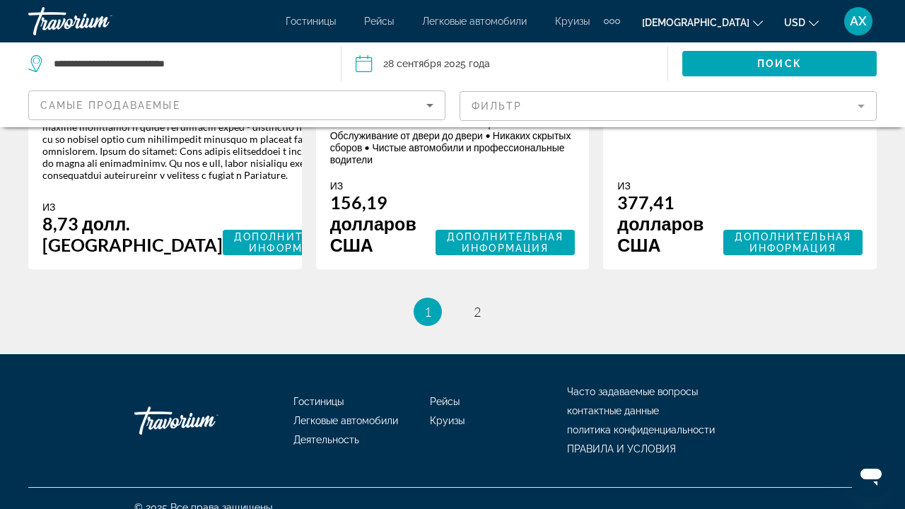
scroll to position [2846, 0]
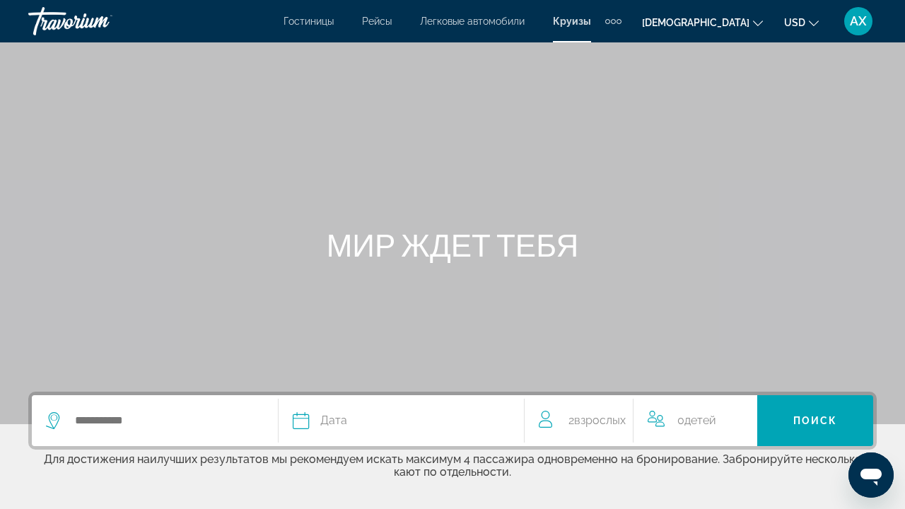
click at [606, 24] on div "Дополнительные элементы навигации" at bounding box center [614, 21] width 16 height 21
click at [568, 49] on span "Деятельность" at bounding box center [578, 47] width 66 height 11
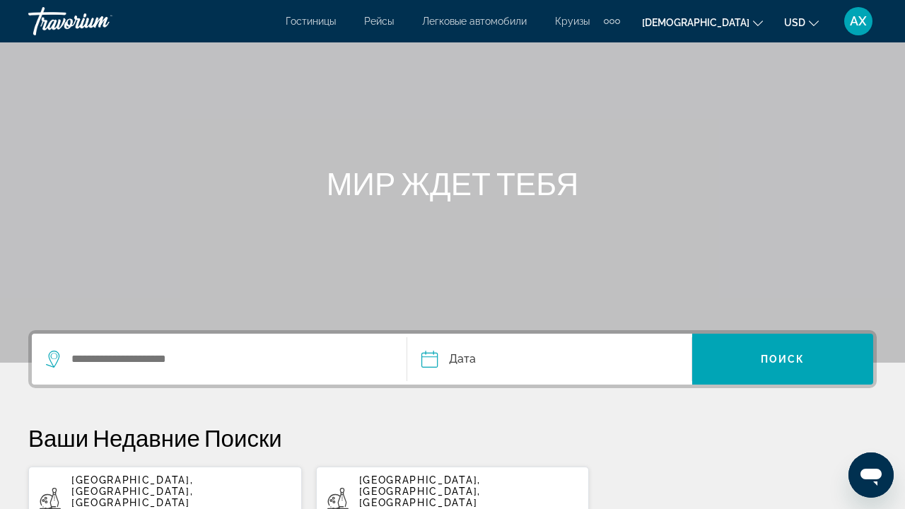
scroll to position [71, 0]
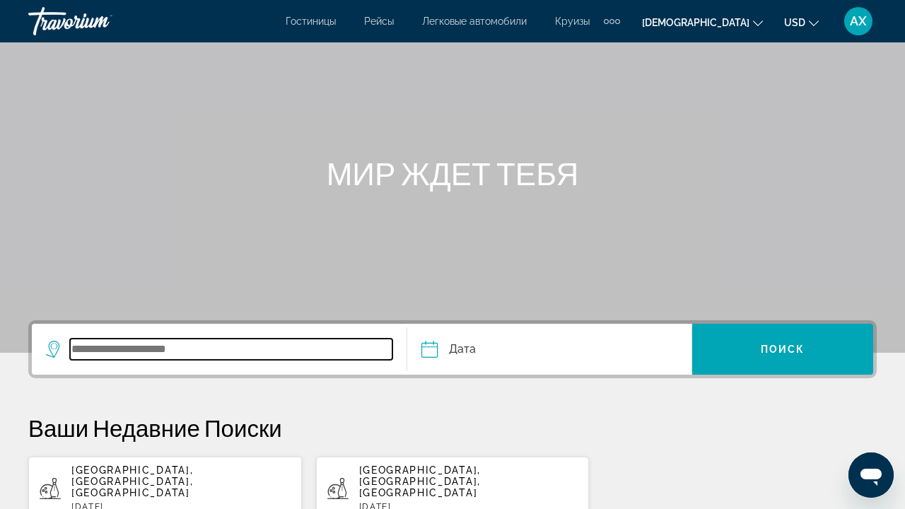
click at [324, 343] on input "Поиск виджета" at bounding box center [231, 349] width 323 height 21
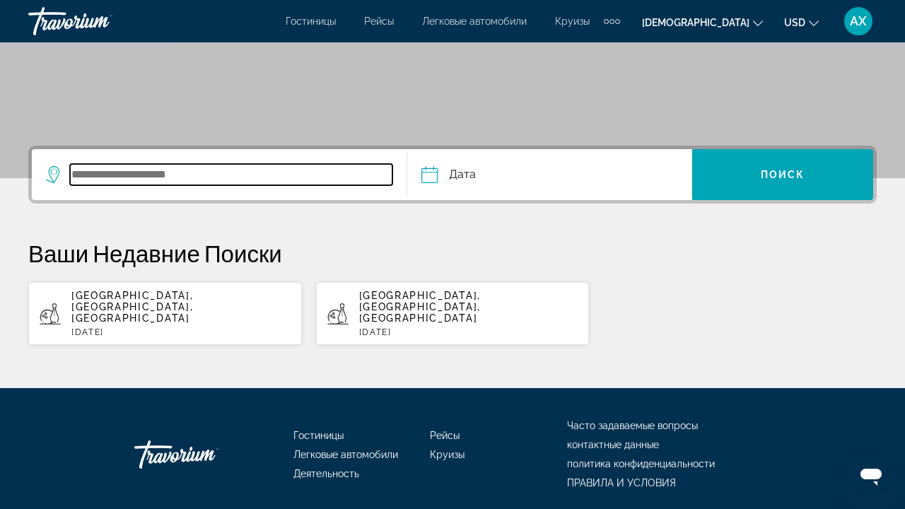
scroll to position [278, 0]
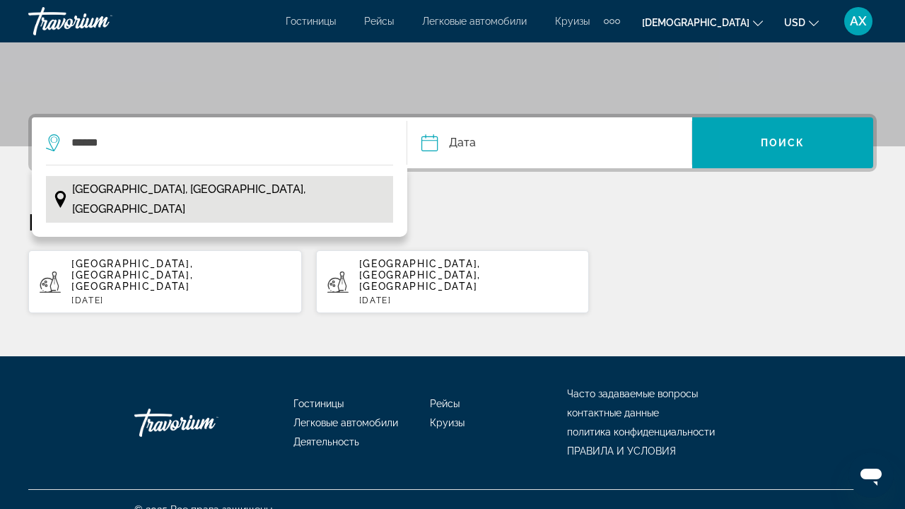
click at [254, 196] on span "[GEOGRAPHIC_DATA], [GEOGRAPHIC_DATA], [GEOGRAPHIC_DATA]" at bounding box center [229, 200] width 315 height 40
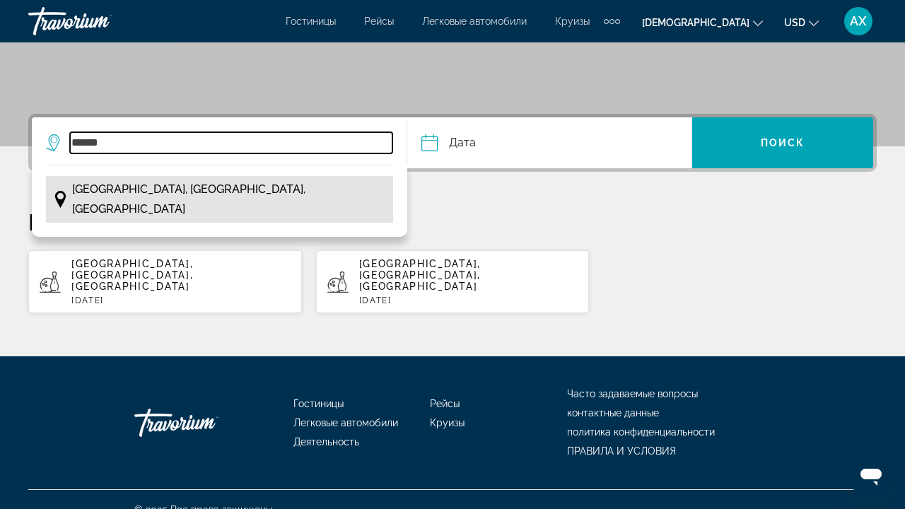
type input "**********"
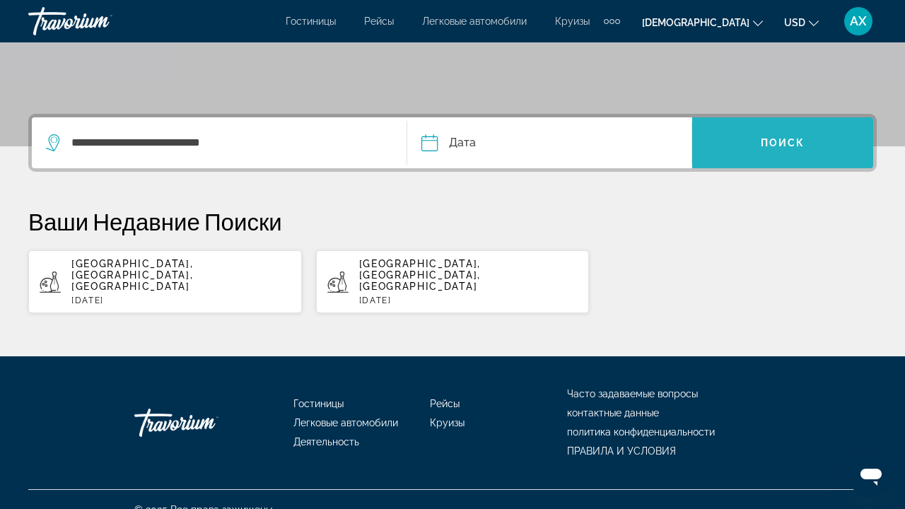
click at [784, 131] on span "Поиск виджета" at bounding box center [783, 143] width 181 height 34
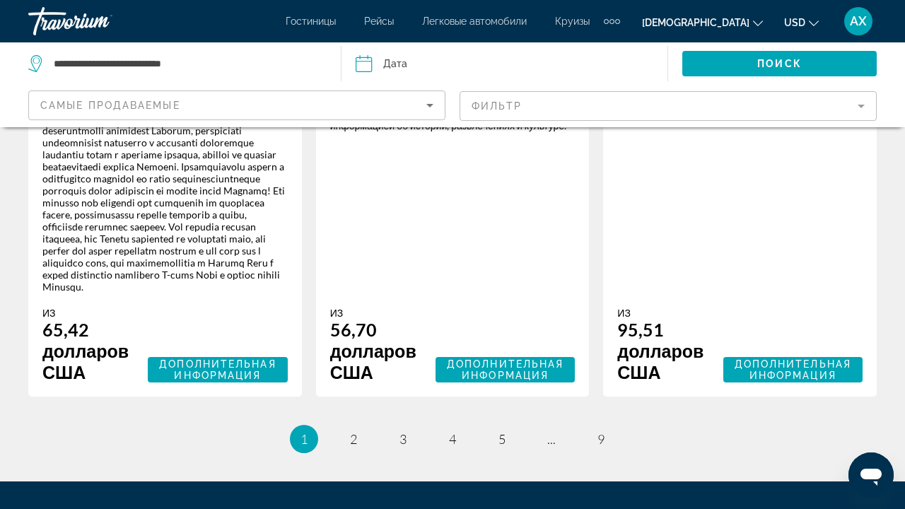
scroll to position [2672, 0]
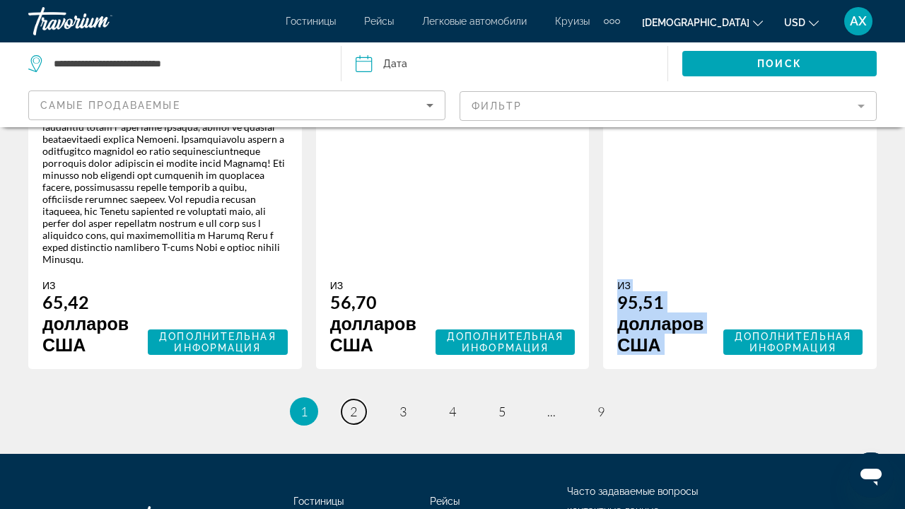
scroll to position [2726, 0]
click at [439, 296] on div "Что делает этот тур уникальным, так это то, что у вас есть возможность быть на …" at bounding box center [452, 170] width 245 height 372
click at [351, 419] on span "2" at bounding box center [353, 412] width 7 height 16
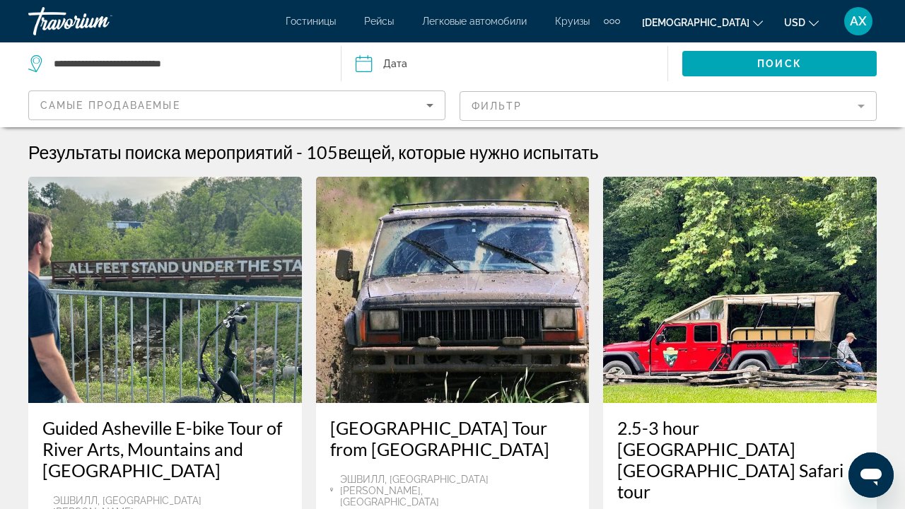
click at [857, 106] on mat-form-field "фильтр" at bounding box center [668, 106] width 417 height 30
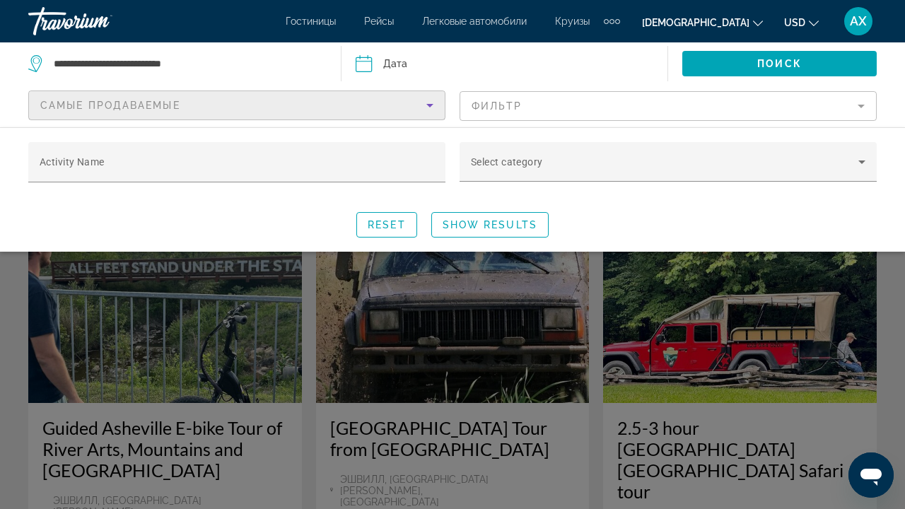
click at [427, 112] on icon "СОРТИРОВКА ПО" at bounding box center [430, 105] width 17 height 17
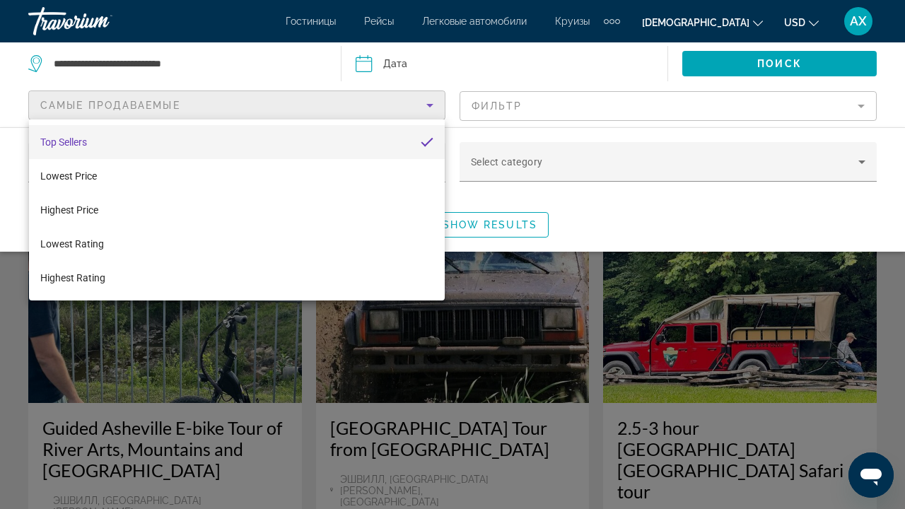
click at [274, 69] on div at bounding box center [452, 254] width 905 height 509
